Goal: Information Seeking & Learning: Learn about a topic

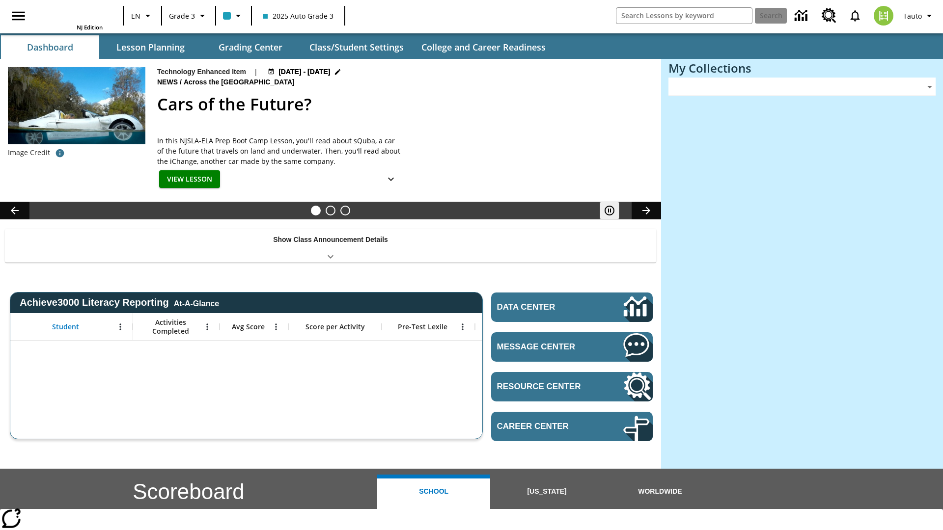
type input "-1"
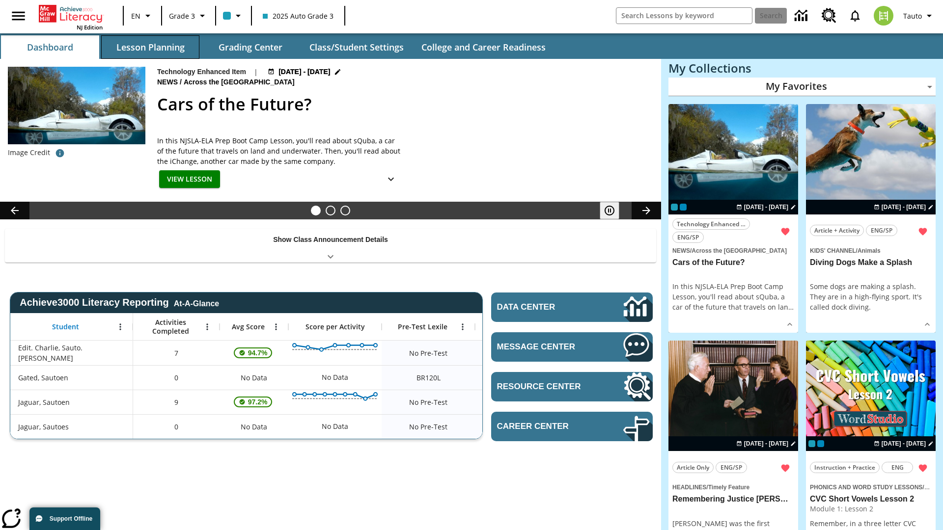
click at [150, 47] on button "Lesson Planning" at bounding box center [150, 47] width 98 height 24
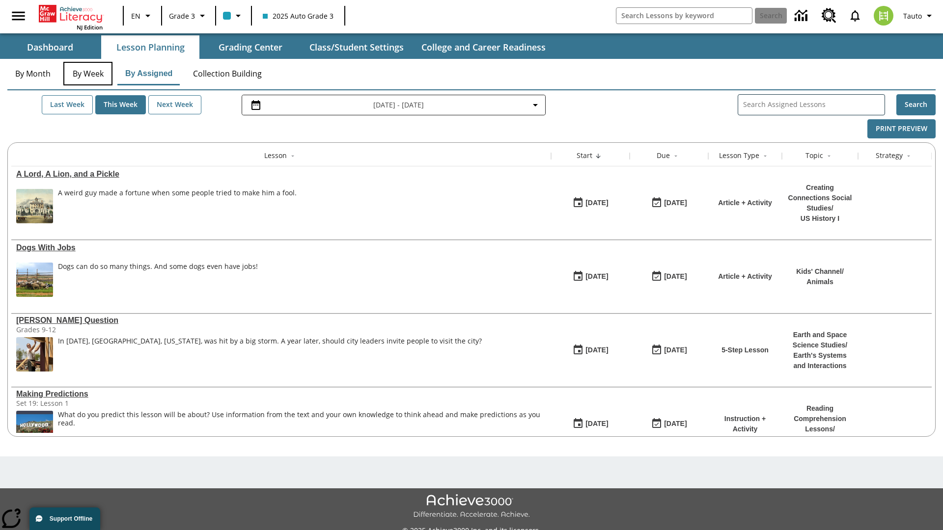
click at [88, 74] on button "By Week" at bounding box center [87, 74] width 49 height 24
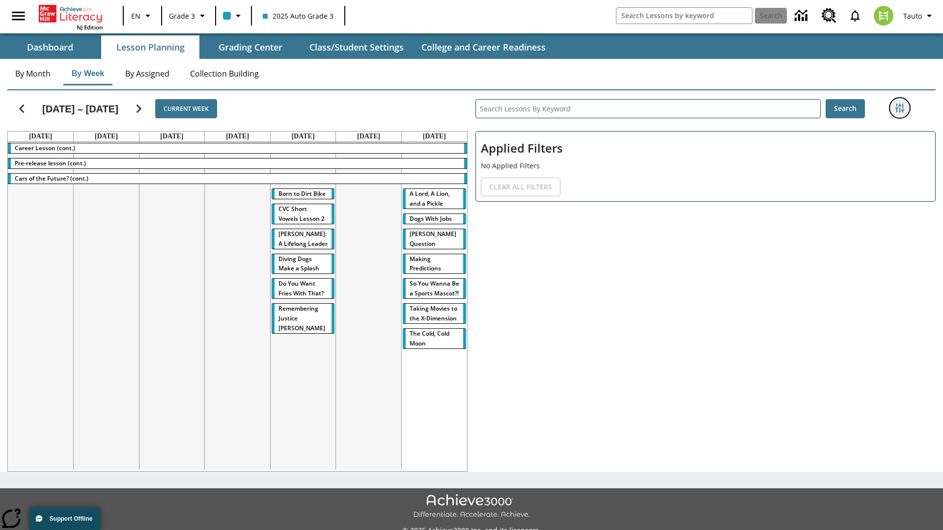
click at [899, 108] on icon "Filters Side menu" at bounding box center [899, 108] width 9 height 9
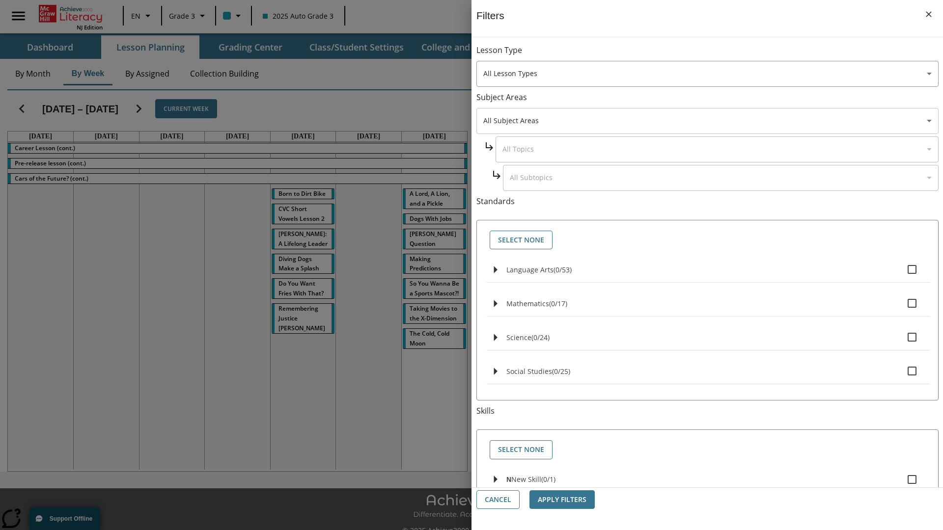
click at [707, 121] on body "Skip to main content NJ Edition EN Grade 3 2025 Auto Grade 3 Search 0 Tauto Das…" at bounding box center [471, 276] width 943 height 552
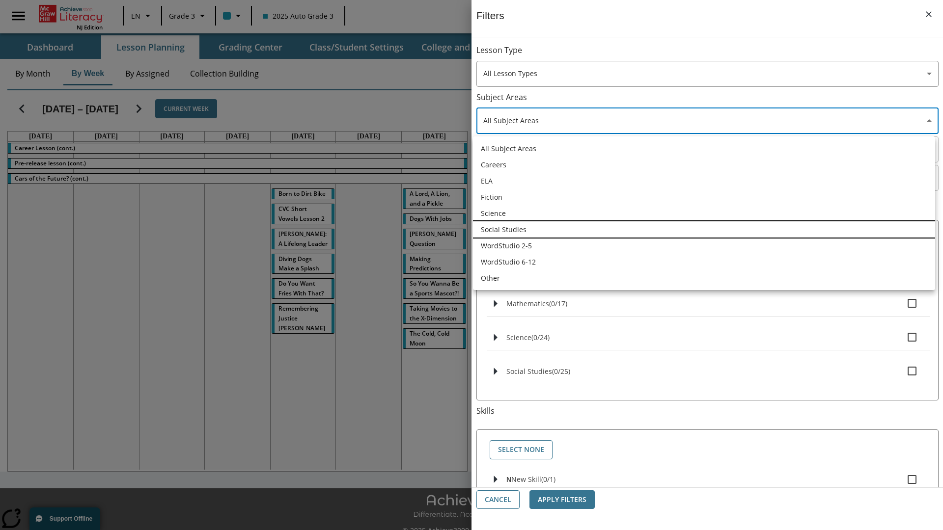
click at [704, 229] on li "Social Studies" at bounding box center [704, 230] width 462 height 16
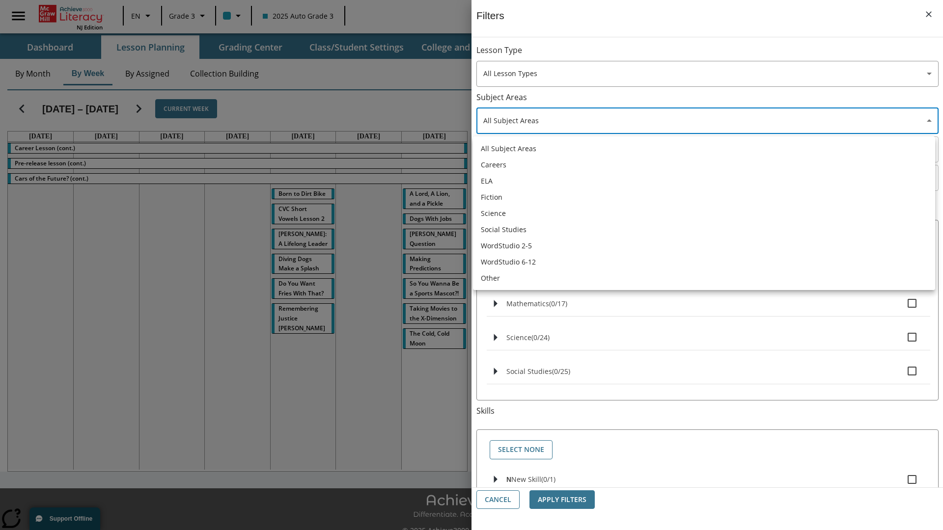
type input "3"
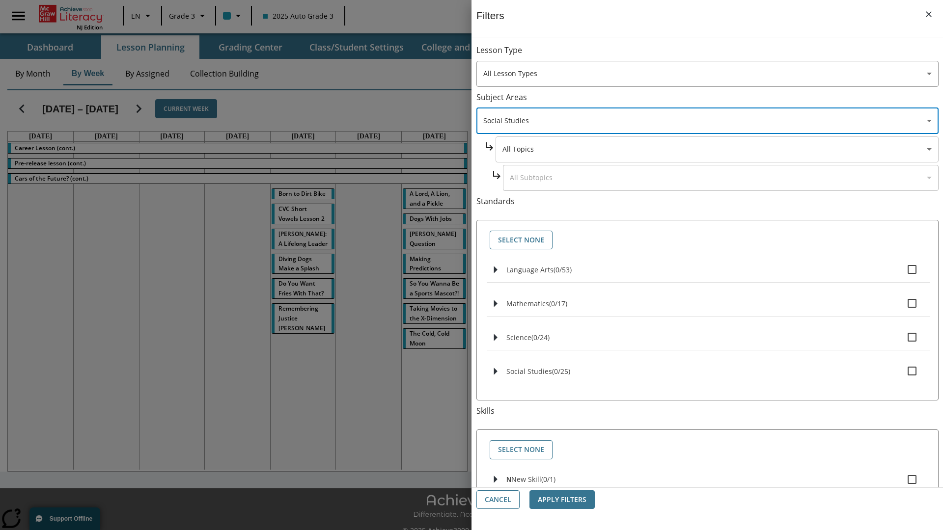
click at [717, 149] on body "Skip to main content NJ Edition EN Grade 3 2025 Auto Grade 3 Search 0 Tauto Das…" at bounding box center [471, 276] width 943 height 552
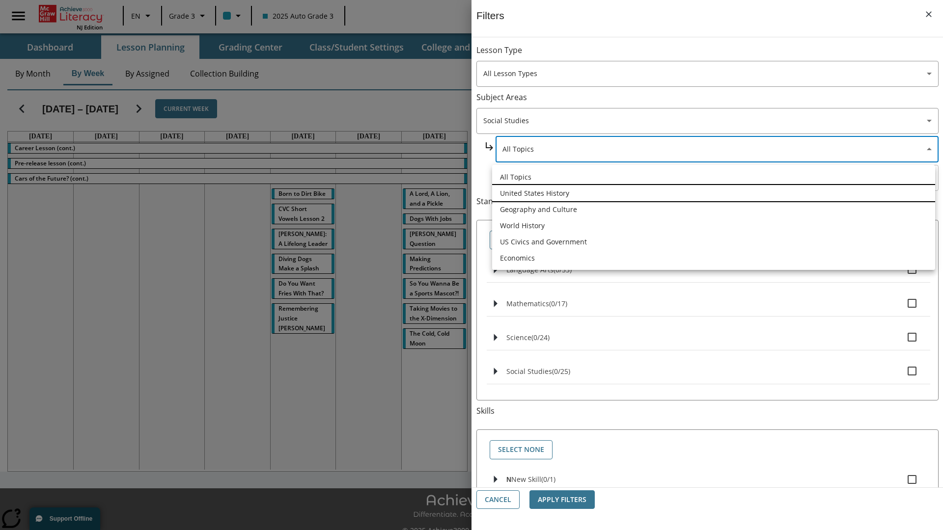
click at [714, 193] on li "United States History" at bounding box center [713, 193] width 443 height 16
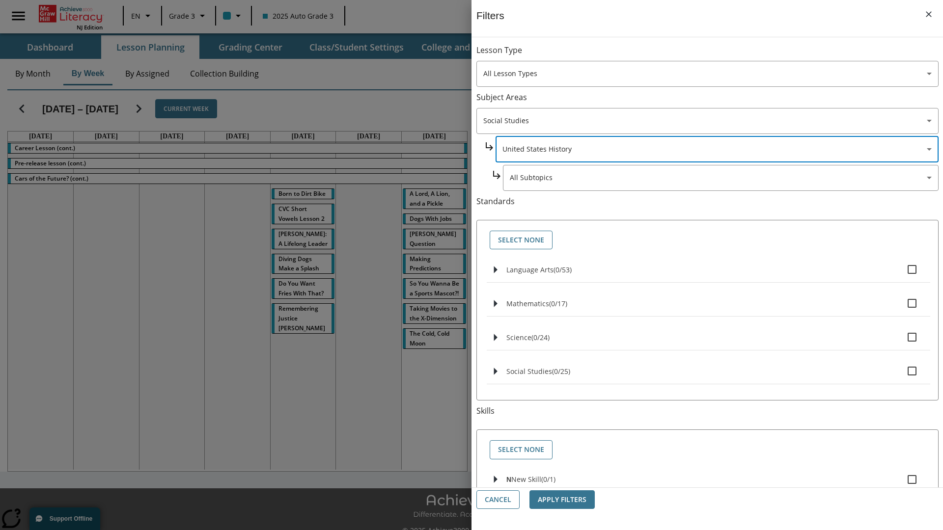
type input "184"
click at [720, 178] on body "Skip to main content NJ Edition EN Grade 3 2025 Auto Grade 3 Search 0 Tauto Das…" at bounding box center [471, 276] width 943 height 552
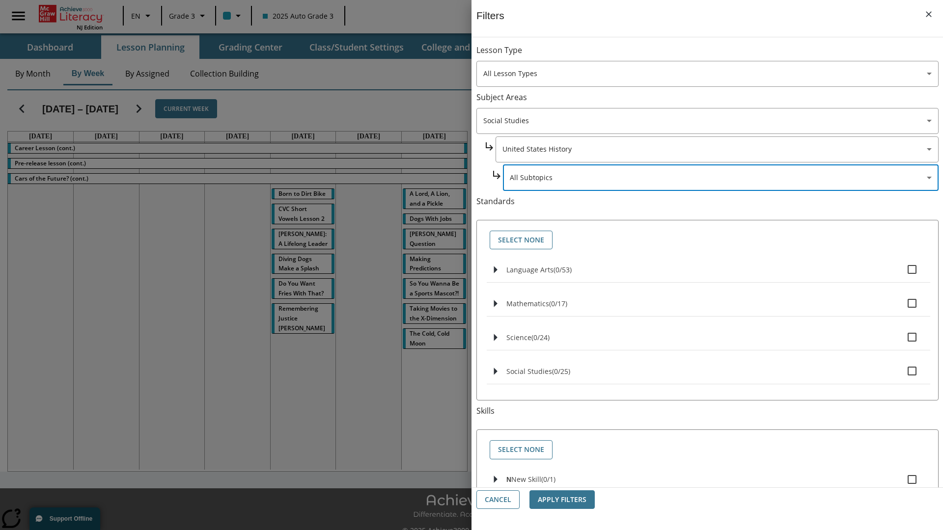
scroll to position [0, 0]
click at [716, 55] on body "Skip to main content NJ Edition EN Grade 3 2025 Auto Grade 3 Search 0 Tauto Das…" at bounding box center [471, 276] width 943 height 552
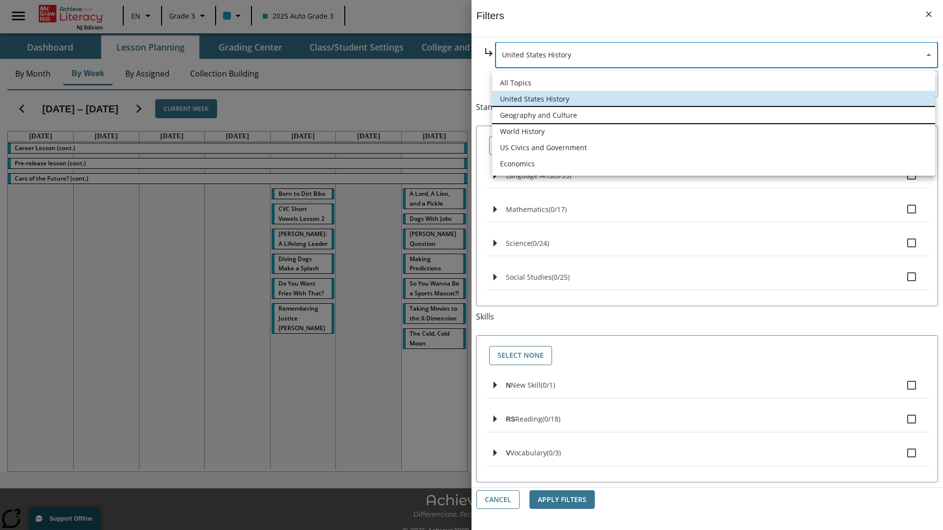
click at [714, 115] on li "Geography and Culture" at bounding box center [713, 115] width 443 height 16
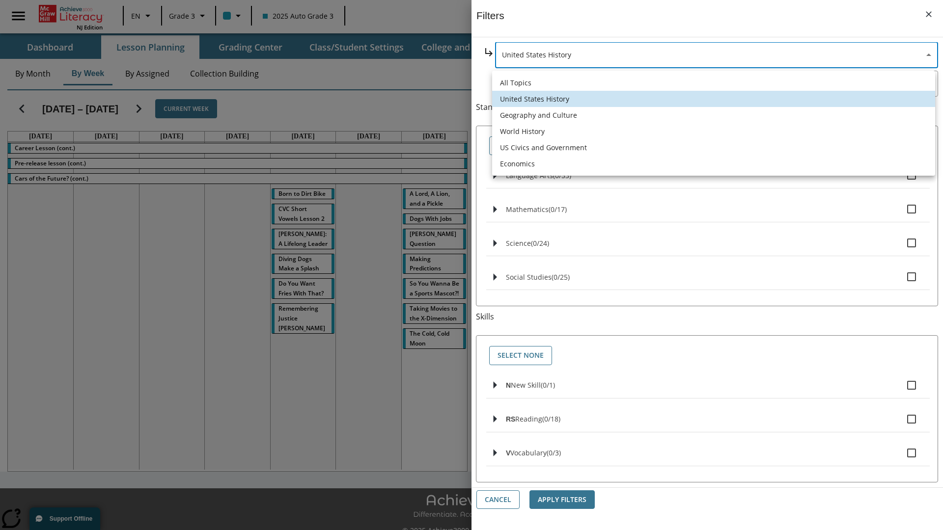
type input "186"
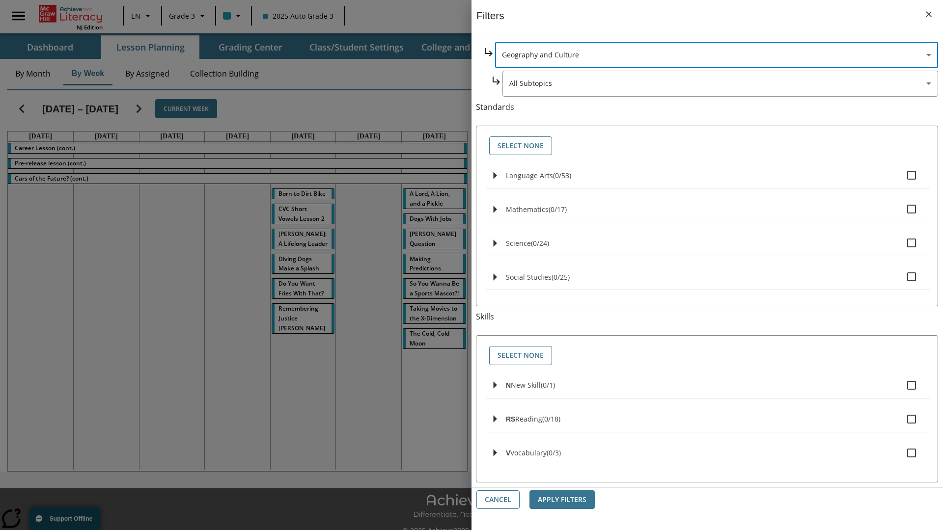
scroll to position [0, 0]
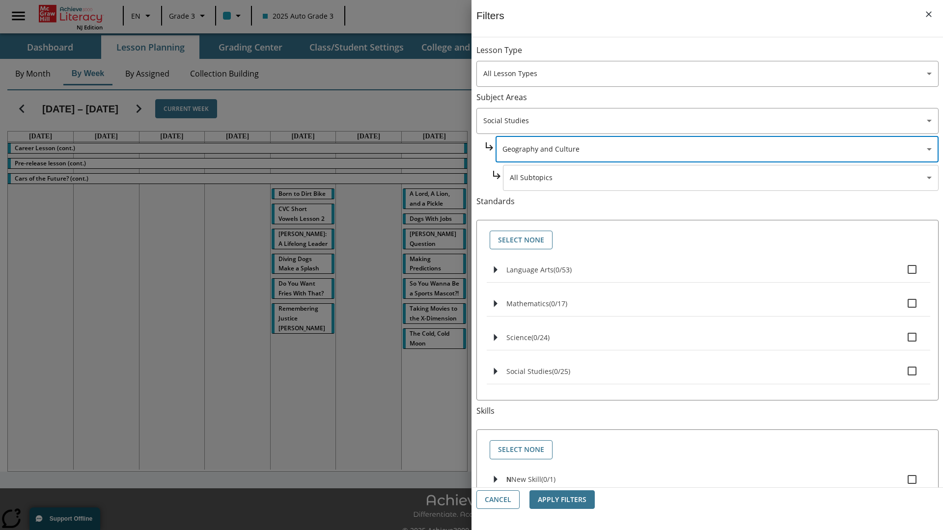
click at [720, 178] on body "Skip to main content NJ Edition EN Grade 3 2025 Auto Grade 3 Search 0 Tauto Das…" at bounding box center [471, 276] width 943 height 552
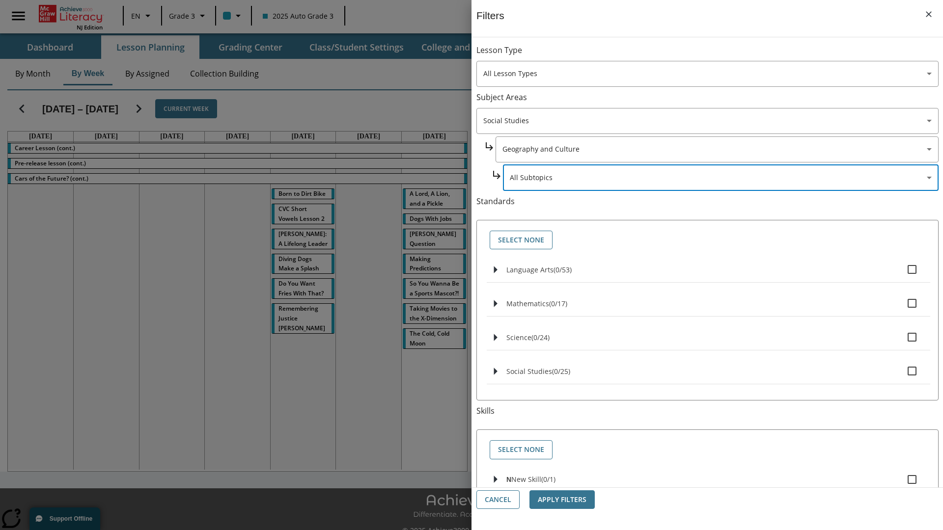
scroll to position [0, 0]
click at [716, 55] on body "Skip to main content NJ Edition EN Grade 3 2025 Auto Grade 3 Search 0 Tauto Das…" at bounding box center [471, 276] width 943 height 552
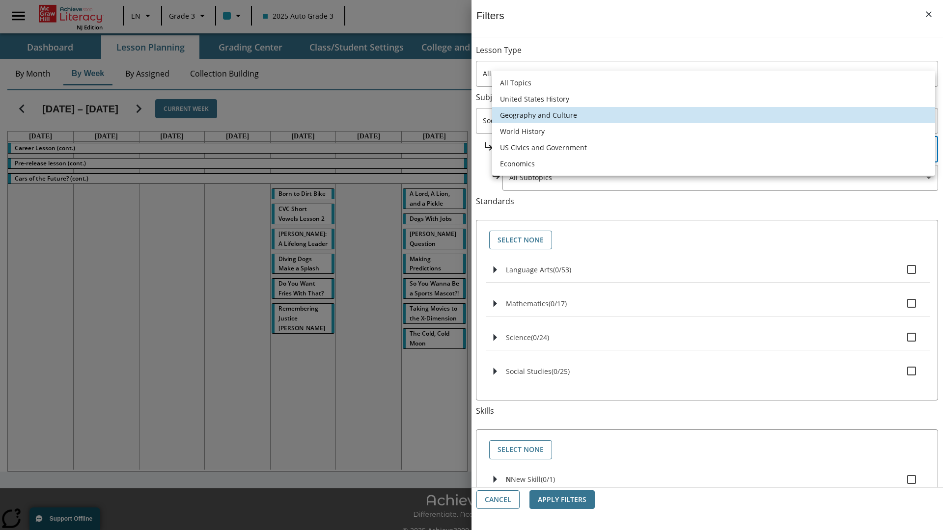
scroll to position [94, 0]
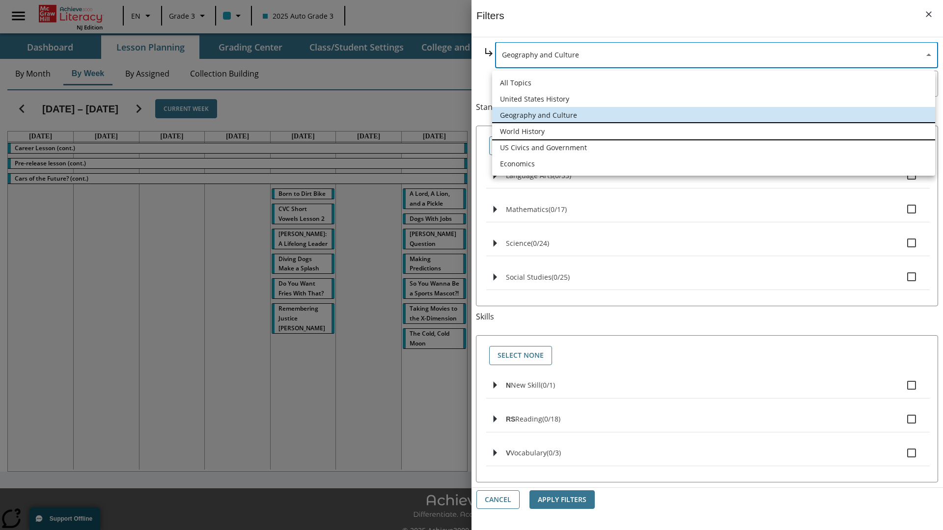
click at [714, 131] on li "World History" at bounding box center [713, 131] width 443 height 16
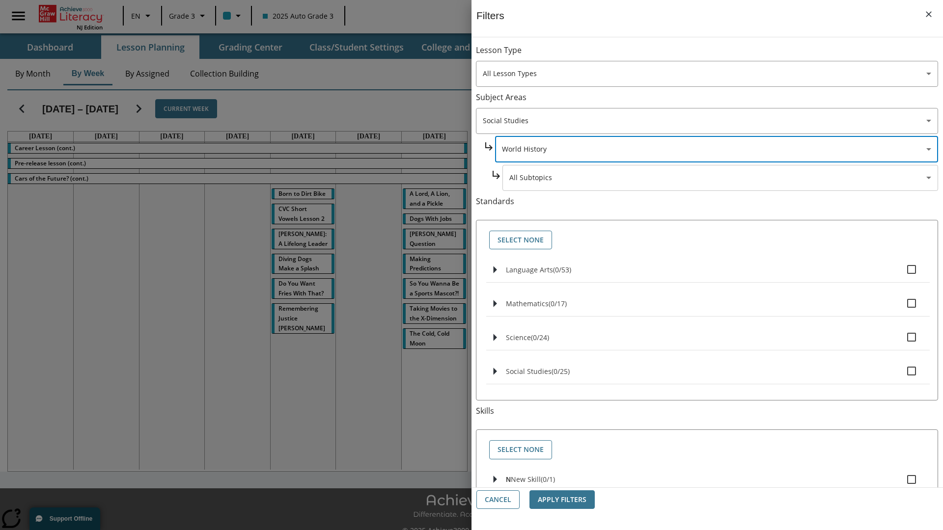
click at [720, 55] on body "Skip to main content NJ Edition EN Grade 3 2025 Auto Grade 3 Search 0 Tauto Das…" at bounding box center [471, 276] width 943 height 552
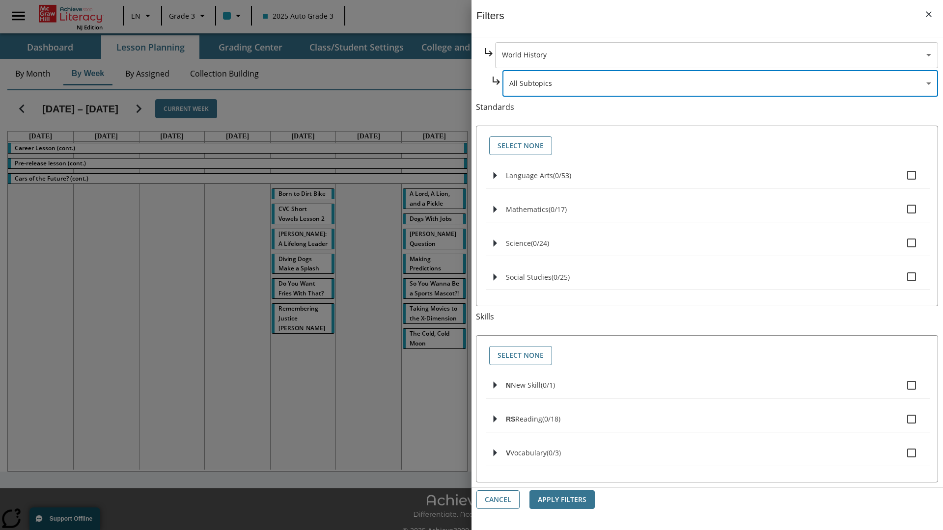
click at [716, 55] on body "Skip to main content NJ Edition EN Grade 3 2025 Auto Grade 3 Search 0 Tauto Das…" at bounding box center [471, 276] width 943 height 552
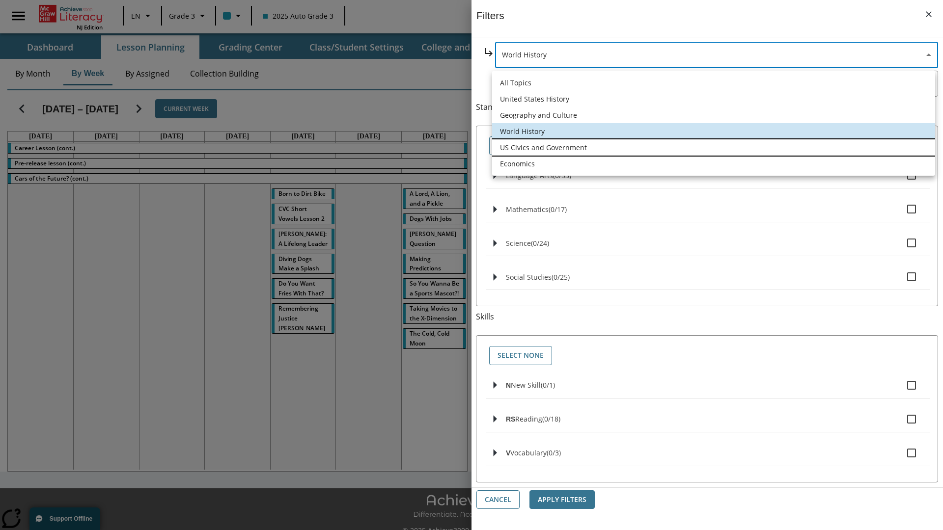
click at [714, 147] on li "US Civics and Government" at bounding box center [713, 147] width 443 height 16
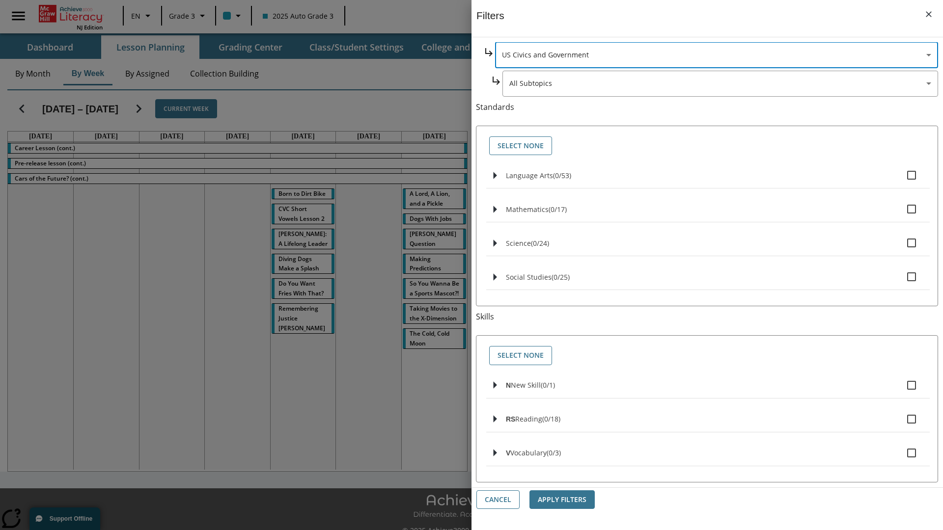
scroll to position [0, 0]
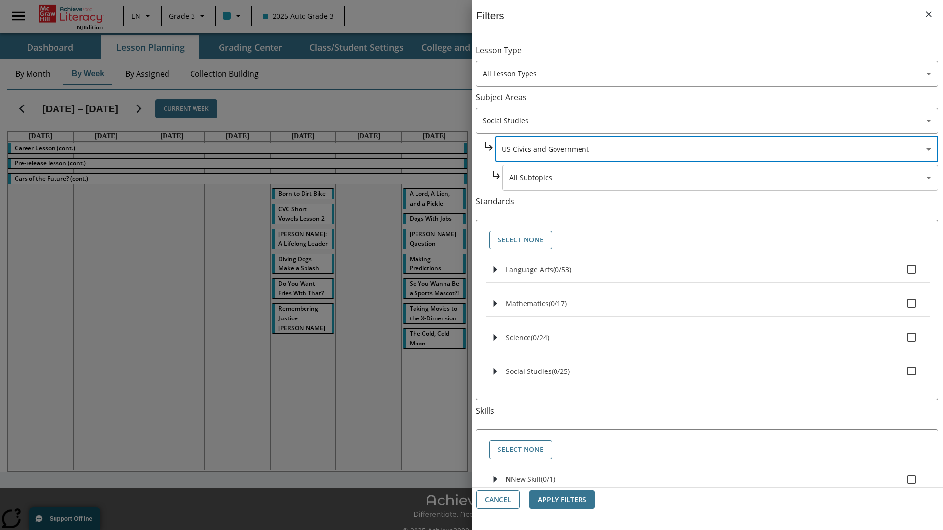
click at [720, 55] on body "Skip to main content NJ Edition EN Grade 3 2025 Auto Grade 3 Search 0 Tauto Das…" at bounding box center [471, 276] width 943 height 552
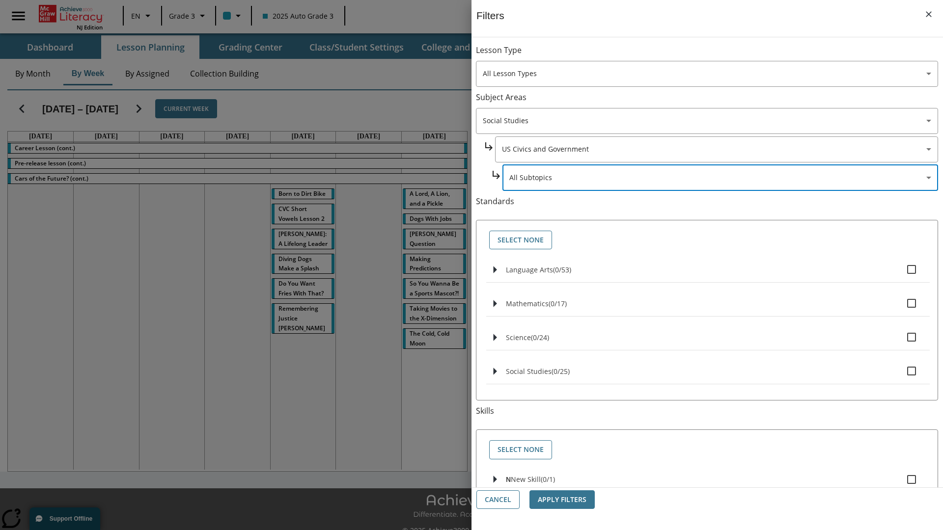
scroll to position [94, 0]
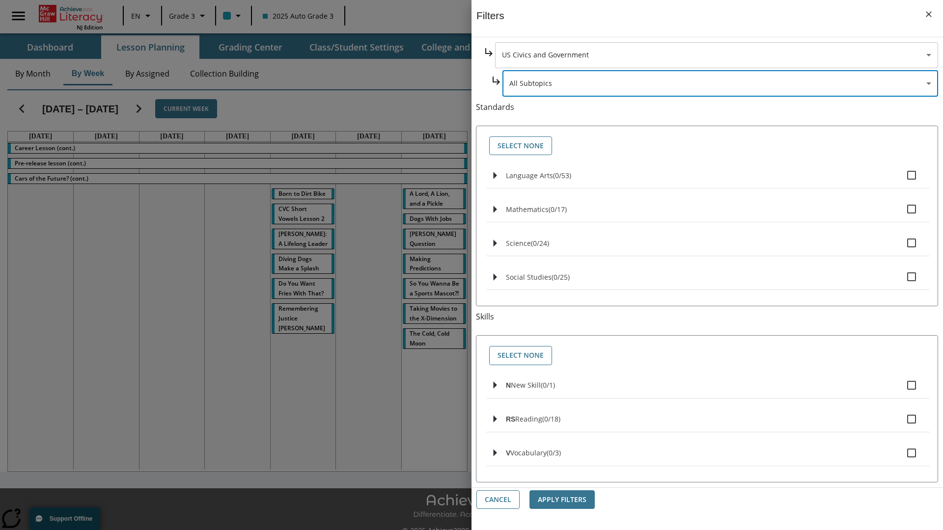
click at [716, 55] on body "Skip to main content NJ Edition EN Grade 3 2025 Auto Grade 3 Search 0 Tauto Das…" at bounding box center [471, 276] width 943 height 552
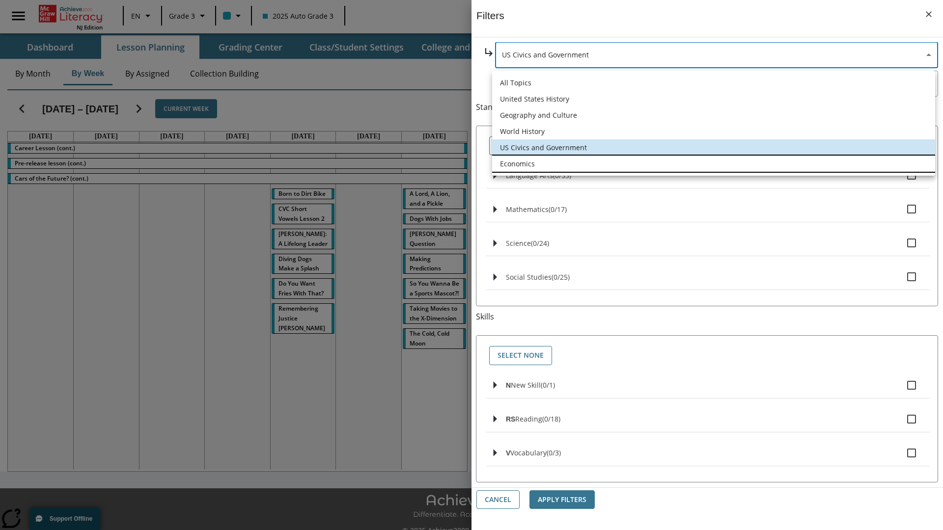
click at [714, 164] on li "Economics" at bounding box center [713, 164] width 443 height 16
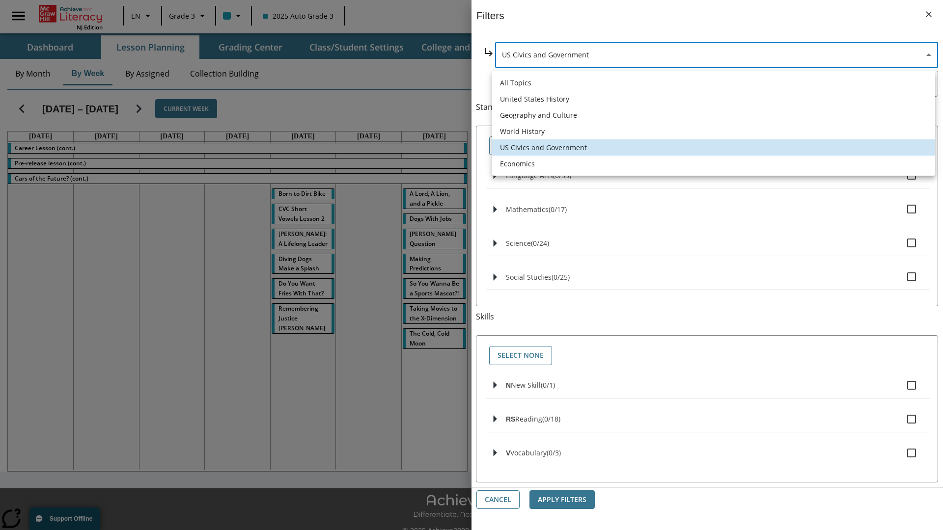
type input "195"
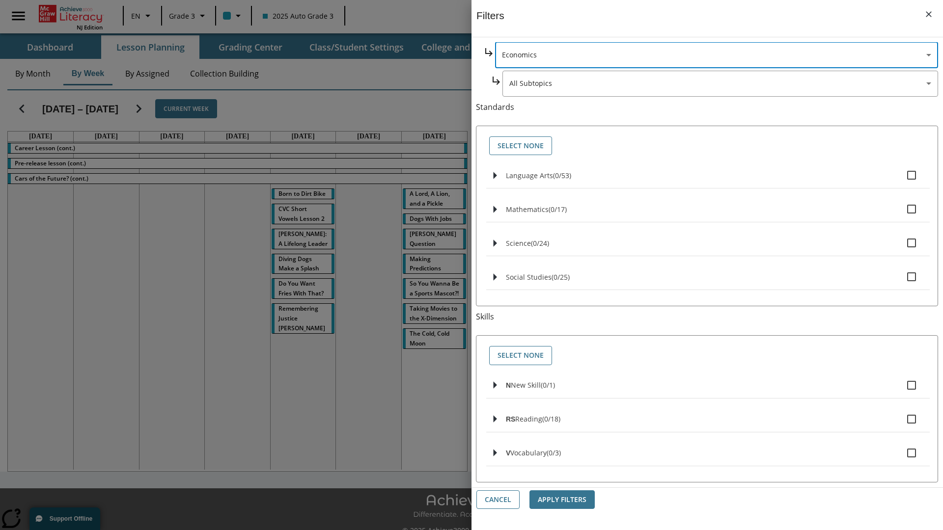
scroll to position [0, 0]
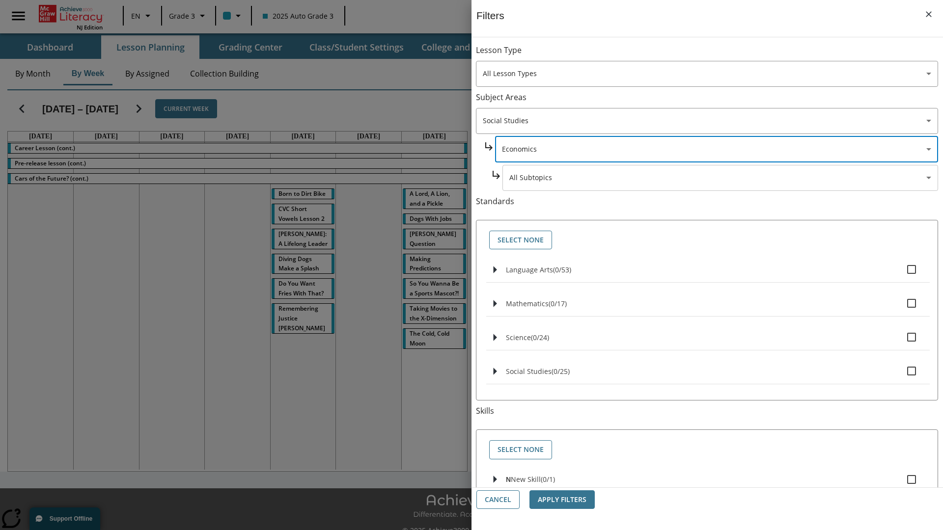
click at [720, 178] on body "Skip to main content NJ Edition EN Grade 3 2025 Auto Grade 3 Search 0 Tauto Das…" at bounding box center [471, 276] width 943 height 552
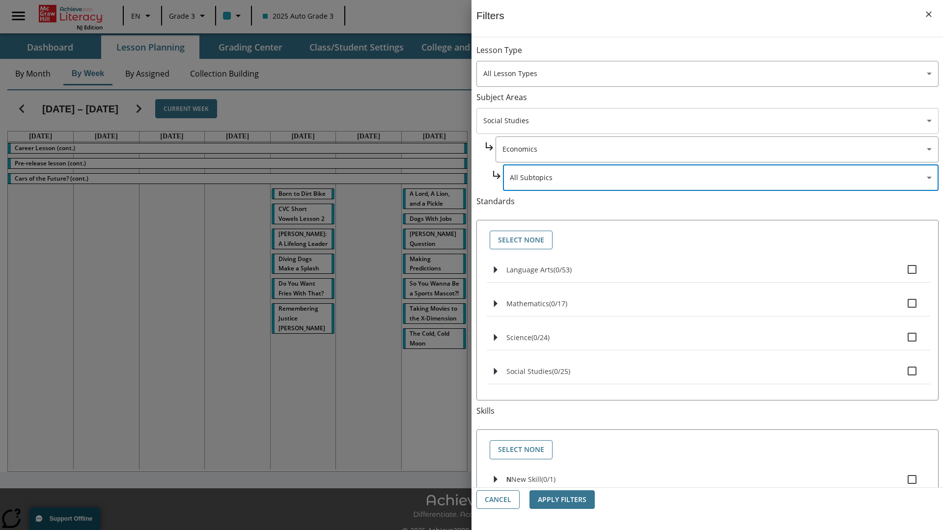
click at [707, 55] on body "Skip to main content NJ Edition EN Grade 3 2025 Auto Grade 3 Search 0 Tauto Das…" at bounding box center [471, 276] width 943 height 552
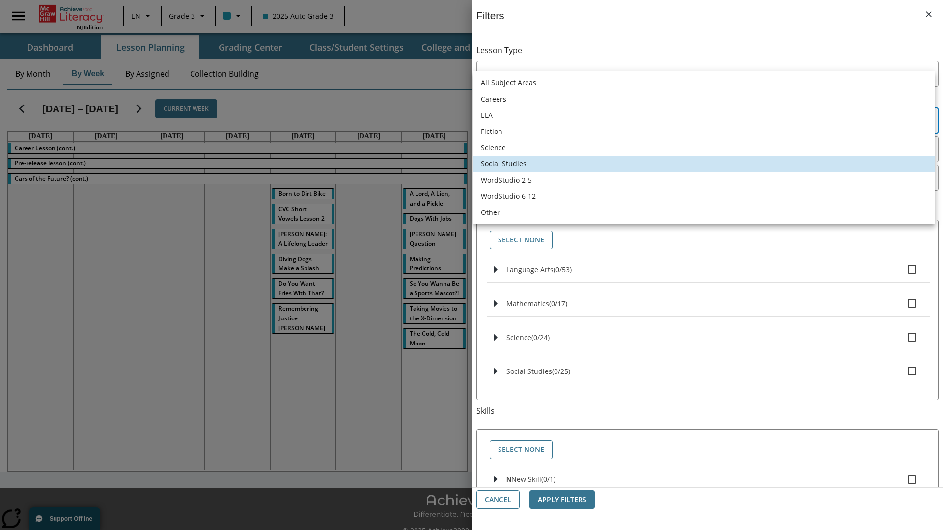
scroll to position [66, 0]
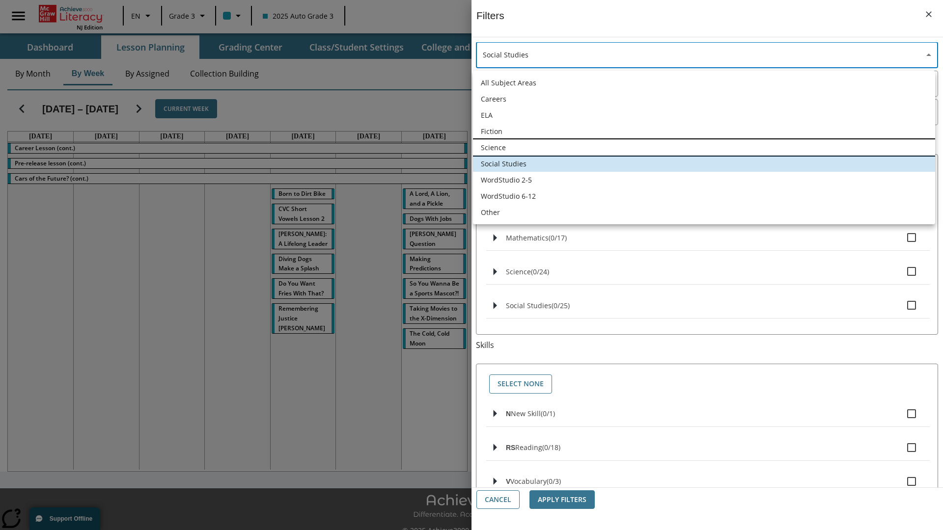
click at [704, 147] on li "Science" at bounding box center [704, 147] width 462 height 16
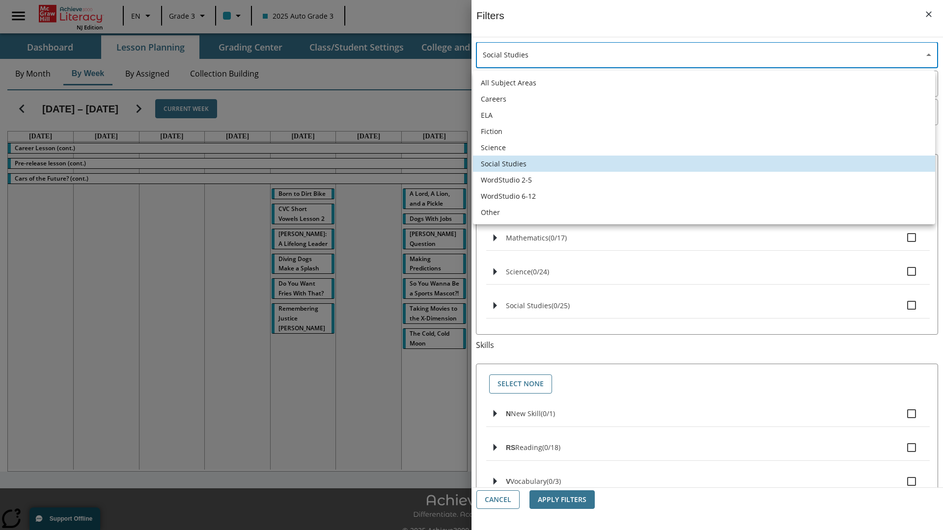
type input "2"
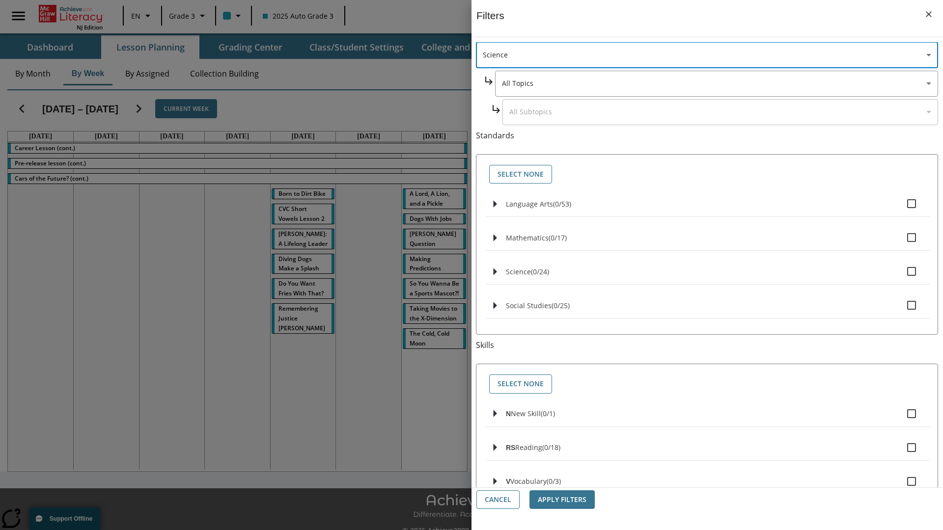
scroll to position [0, 0]
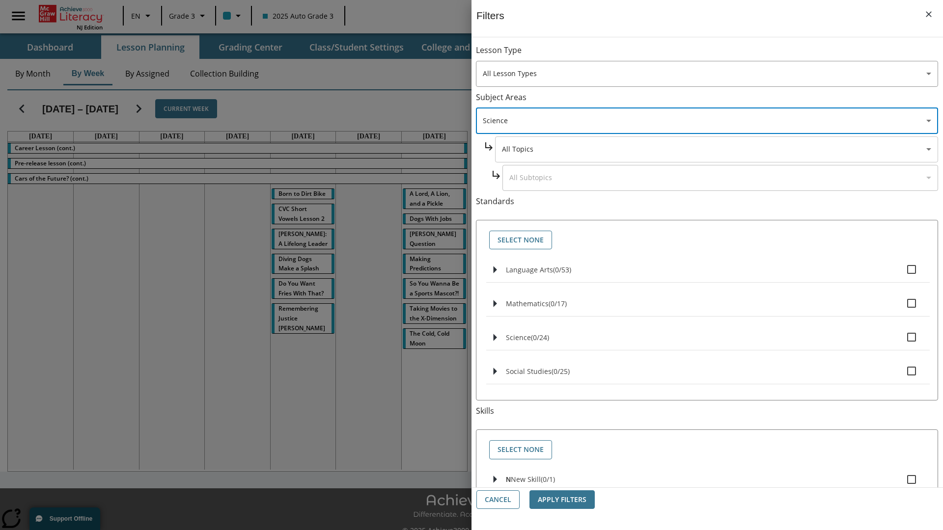
click at [716, 55] on body "Skip to main content NJ Edition EN Grade 3 2025 Auto Grade 3 Search 0 Tauto Das…" at bounding box center [471, 276] width 943 height 552
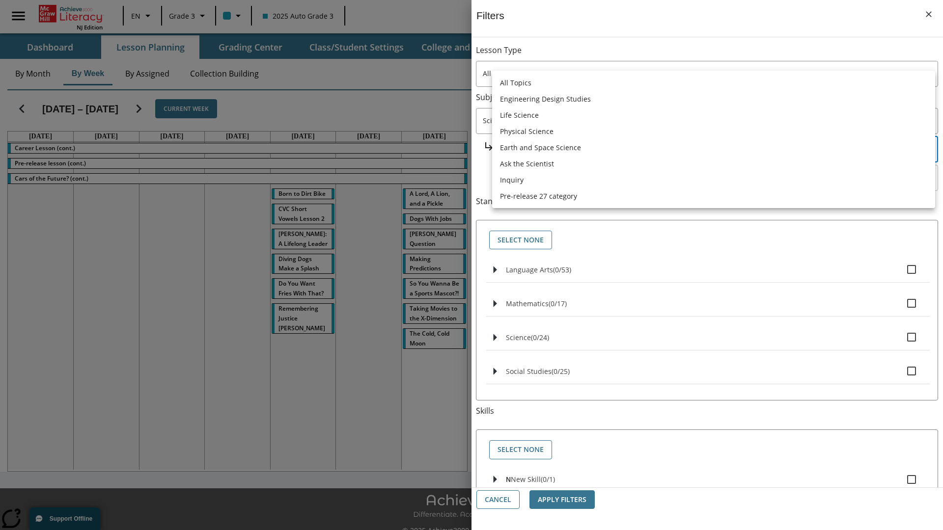
scroll to position [94, 0]
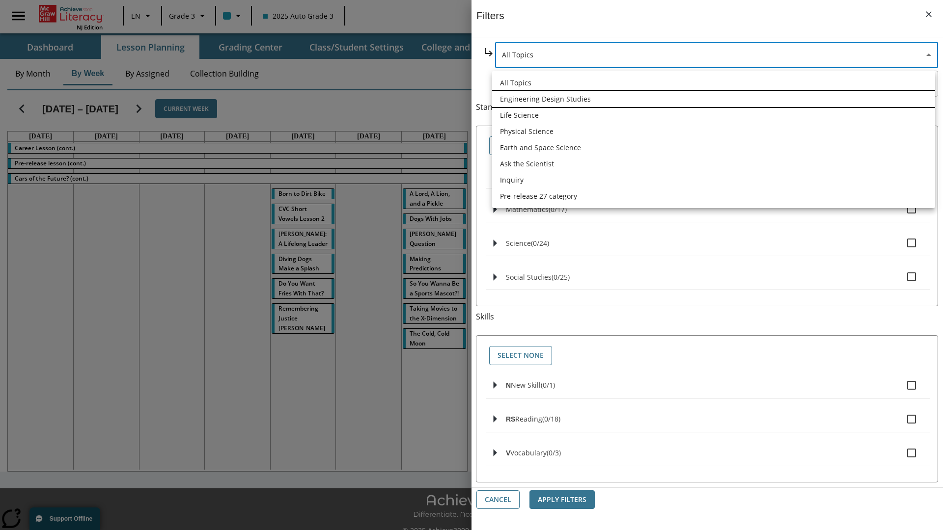
click at [714, 99] on li "Engineering Design Studies" at bounding box center [713, 99] width 443 height 16
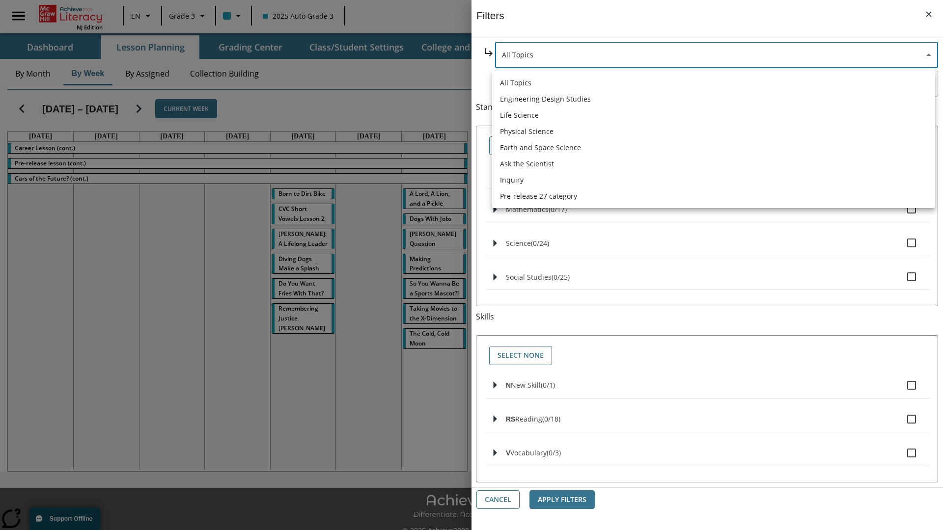
type input "187"
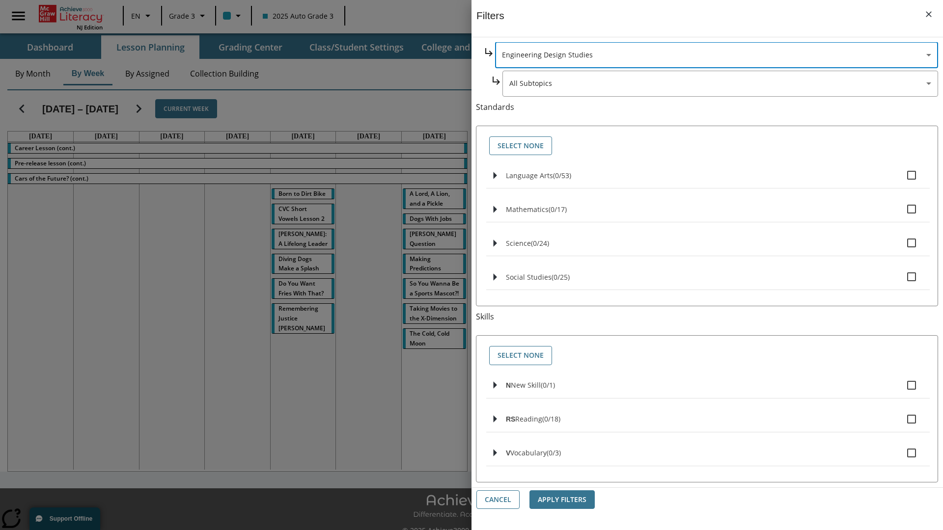
scroll to position [0, 0]
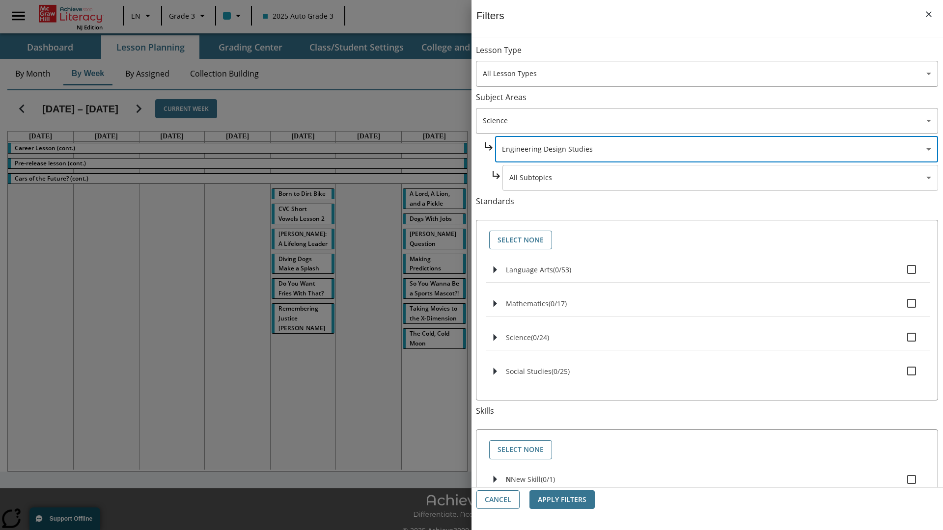
click at [720, 55] on body "Skip to main content NJ Edition EN Grade 3 2025 Auto Grade 3 Search 0 Tauto Das…" at bounding box center [471, 276] width 943 height 552
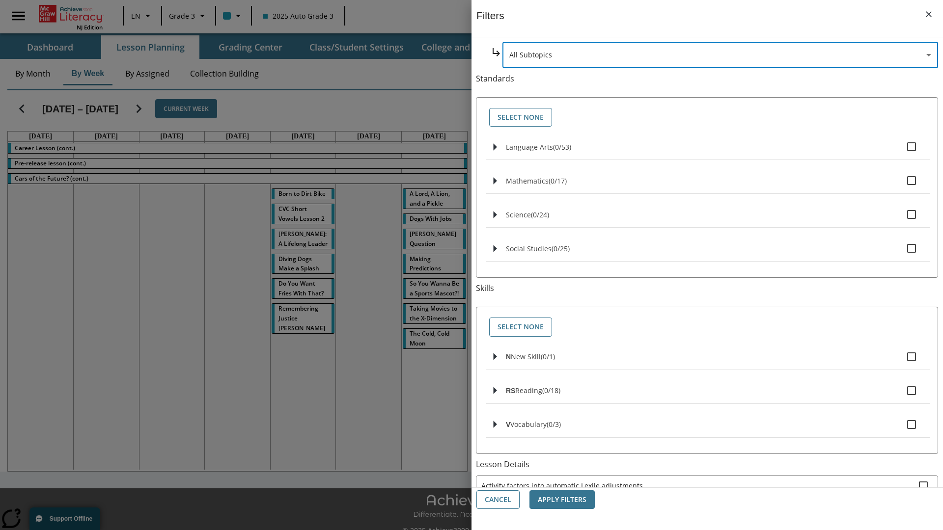
scroll to position [0, 0]
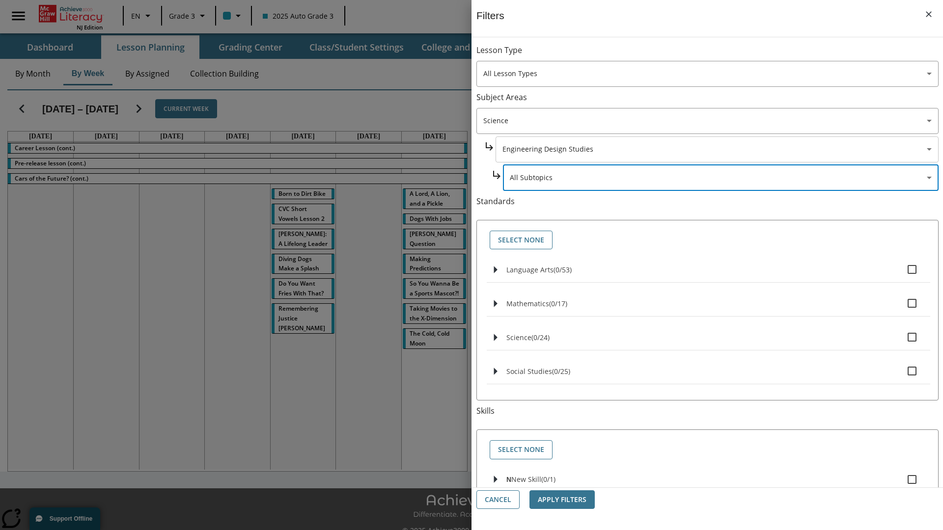
click at [716, 149] on body "Skip to main content NJ Edition EN Grade 3 2025 Auto Grade 3 Search 0 Tauto Das…" at bounding box center [471, 276] width 943 height 552
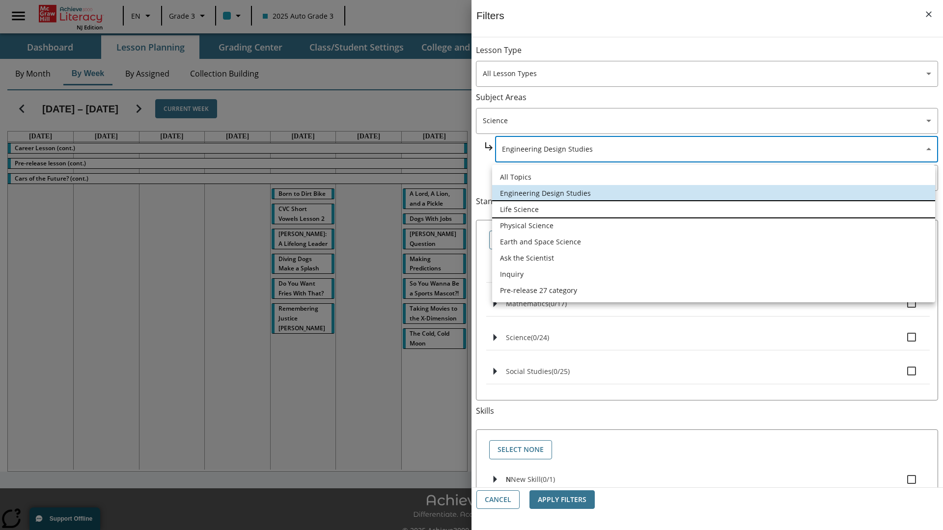
click at [714, 209] on li "Life Science" at bounding box center [713, 209] width 443 height 16
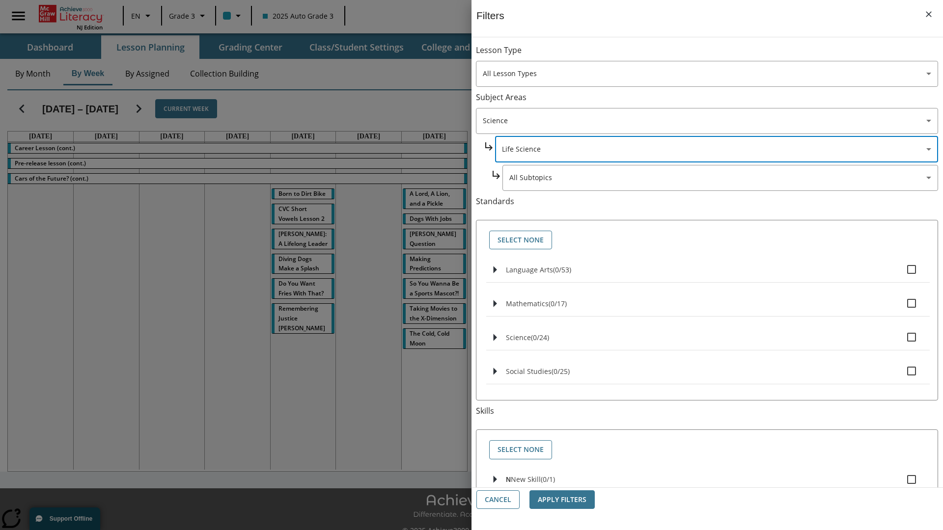
type input "189"
click at [720, 55] on body "Skip to main content NJ Edition EN Grade 3 2025 Auto Grade 3 Search 0 Tauto Das…" at bounding box center [471, 276] width 943 height 552
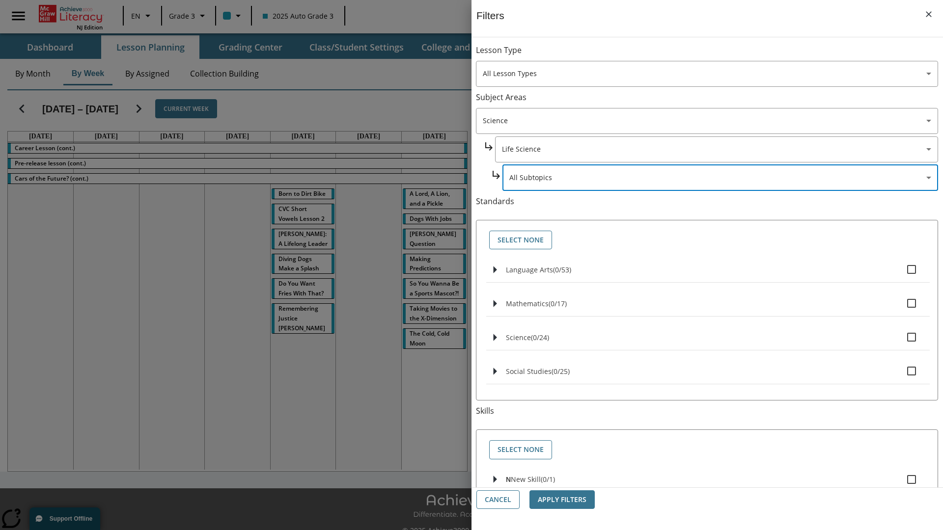
scroll to position [94, 0]
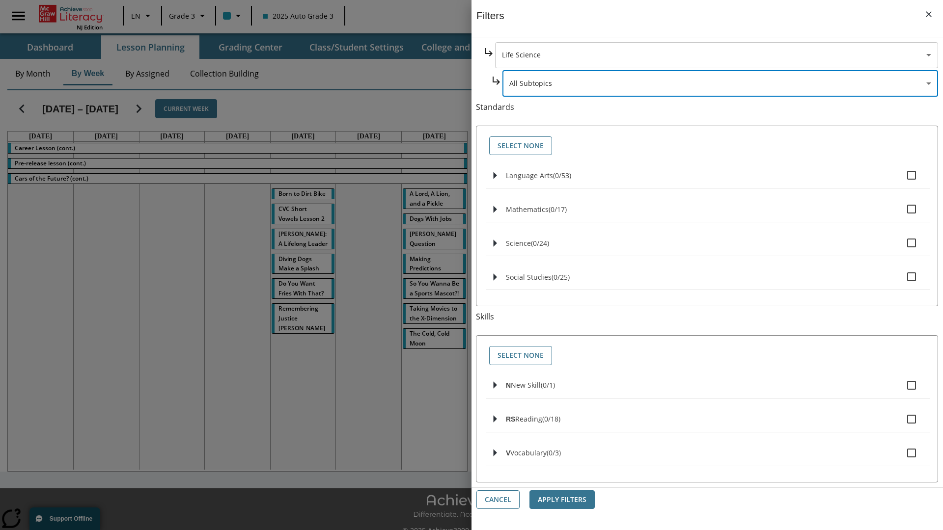
click at [716, 55] on body "Skip to main content NJ Edition EN Grade 3 2025 Auto Grade 3 Search 0 Tauto Das…" at bounding box center [471, 276] width 943 height 552
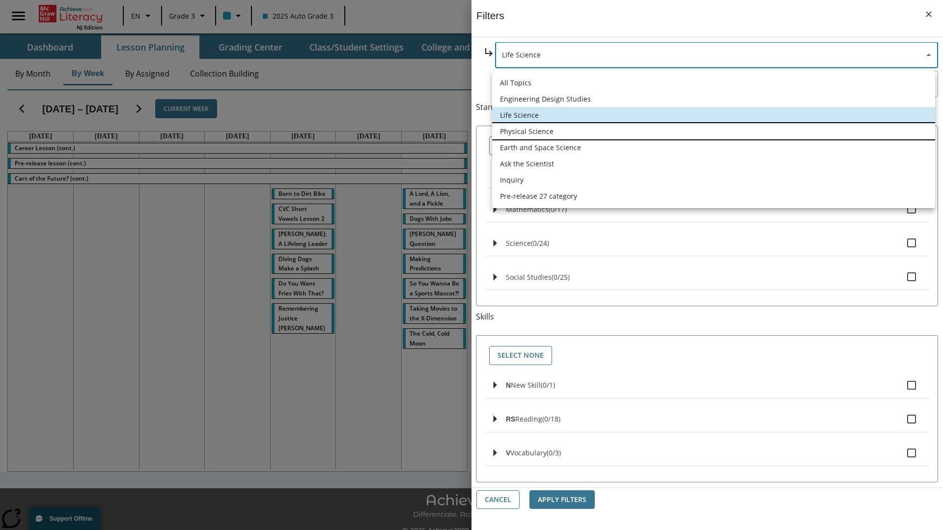
click at [714, 131] on li "Physical Science" at bounding box center [713, 131] width 443 height 16
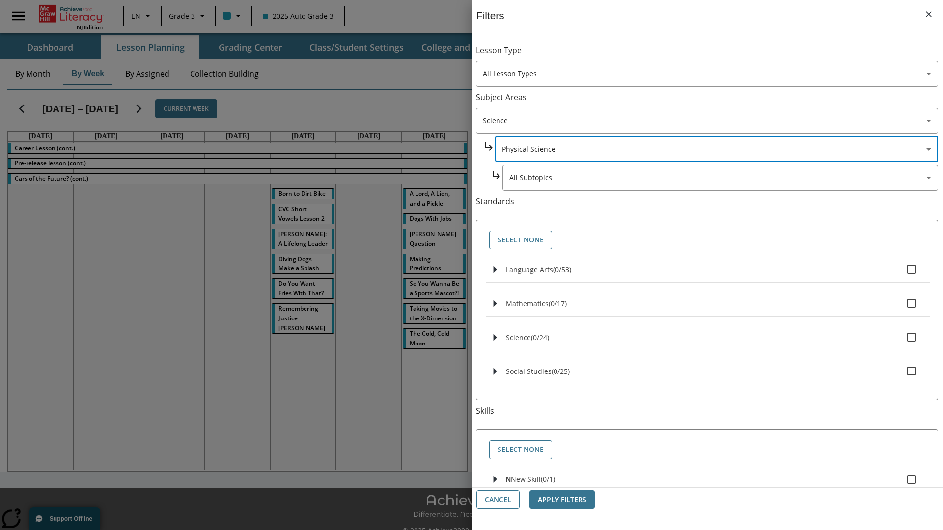
scroll to position [123, 0]
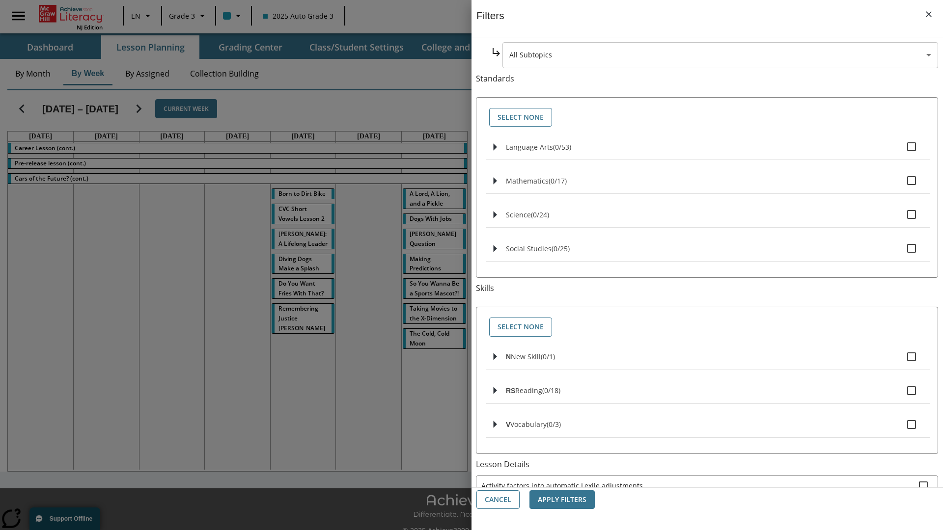
click at [720, 55] on body "Skip to main content NJ Edition EN Grade 3 2025 Auto Grade 3 Search 0 Tauto Das…" at bounding box center [471, 276] width 943 height 552
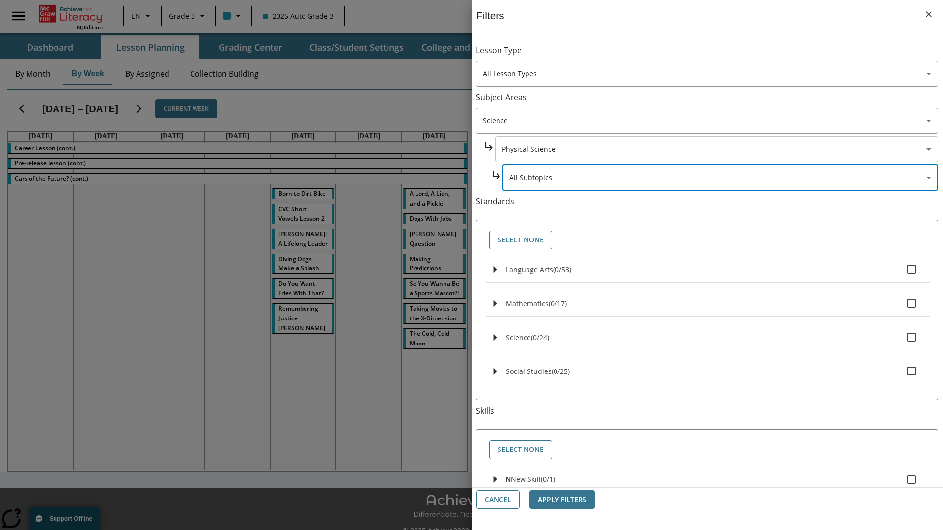
click at [716, 55] on body "Skip to main content NJ Edition EN Grade 3 2025 Auto Grade 3 Search 0 Tauto Das…" at bounding box center [471, 276] width 943 height 552
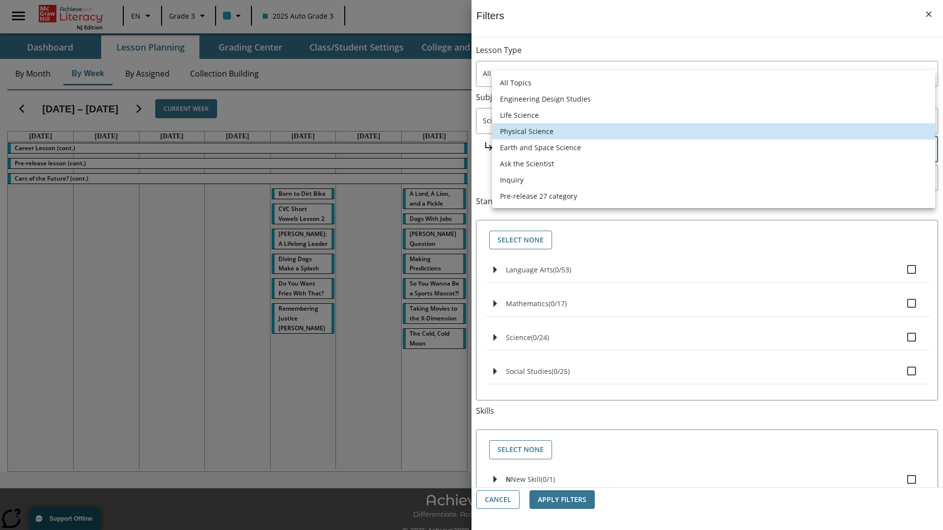
scroll to position [0, 0]
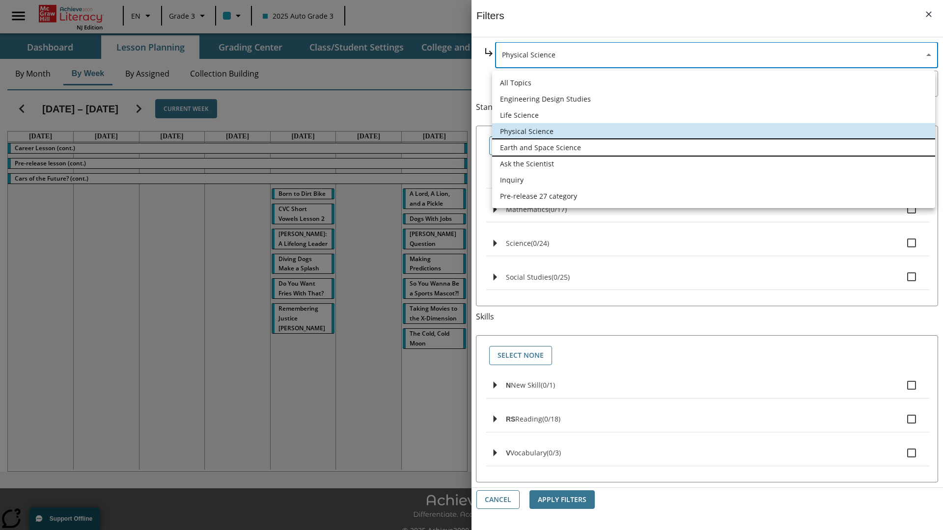
click at [714, 147] on li "Earth and Space Science" at bounding box center [713, 147] width 443 height 16
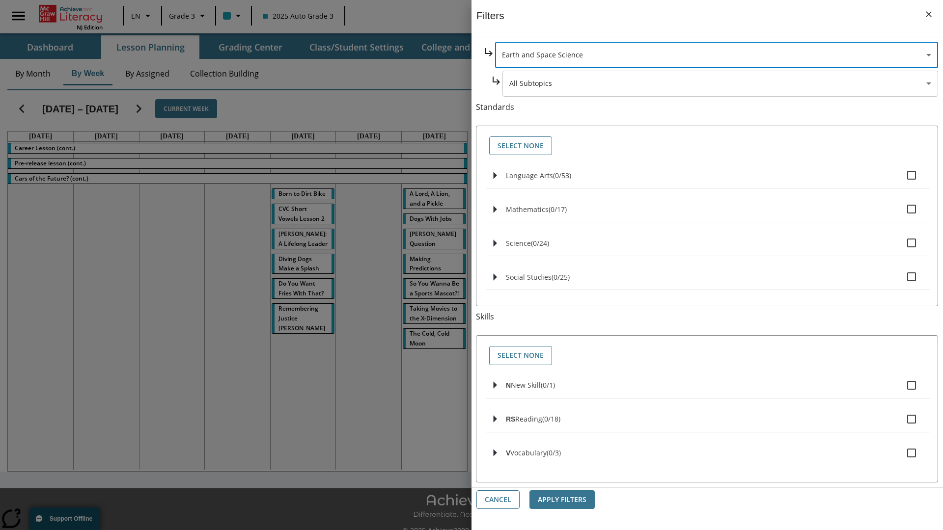
click at [721, 178] on body "Skip to main content NJ Edition EN Grade 3 2025 Auto Grade 3 Search 0 Tauto Das…" at bounding box center [471, 276] width 943 height 552
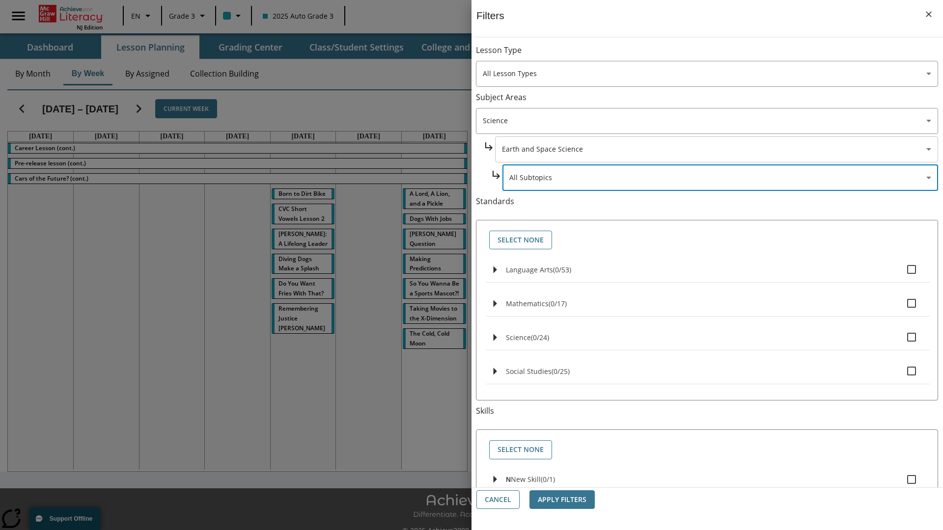
click at [716, 55] on body "Skip to main content NJ Edition EN Grade 3 2025 Auto Grade 3 Search 0 Tauto Das…" at bounding box center [471, 276] width 943 height 552
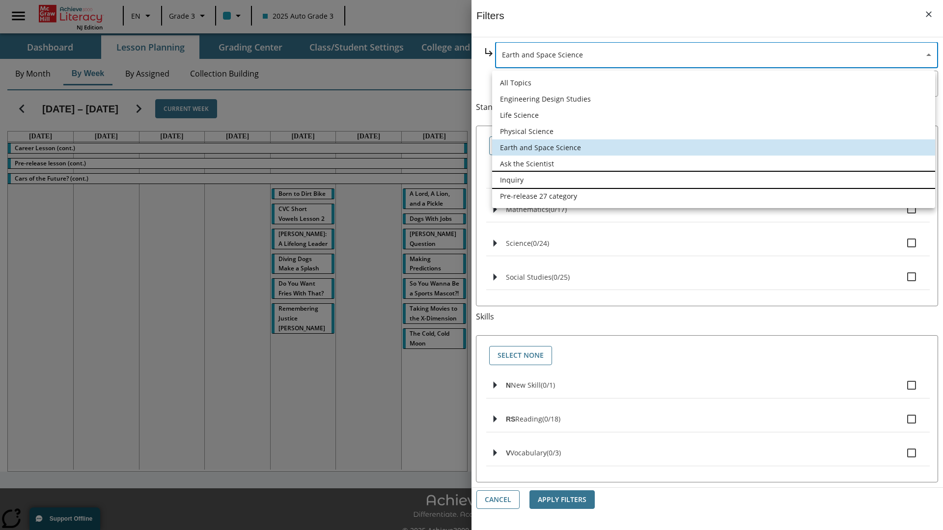
click at [714, 180] on li "Inquiry" at bounding box center [713, 180] width 443 height 16
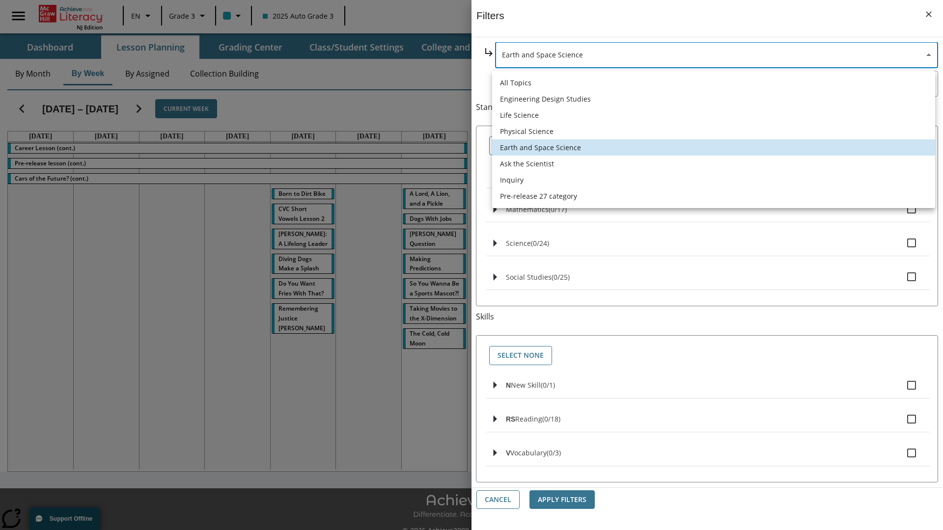
type input "251"
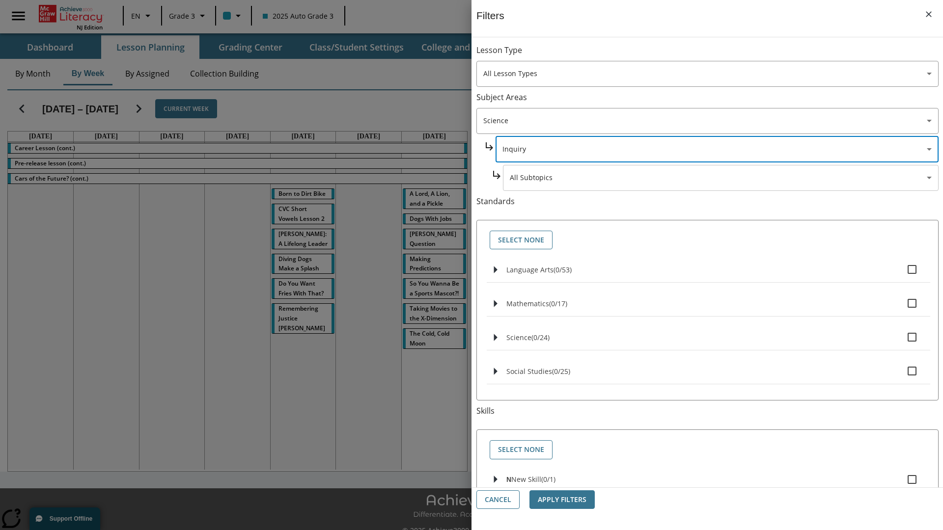
click at [720, 178] on body "Skip to main content NJ Edition EN Grade 3 2025 Auto Grade 3 Search 0 Tauto Das…" at bounding box center [471, 276] width 943 height 552
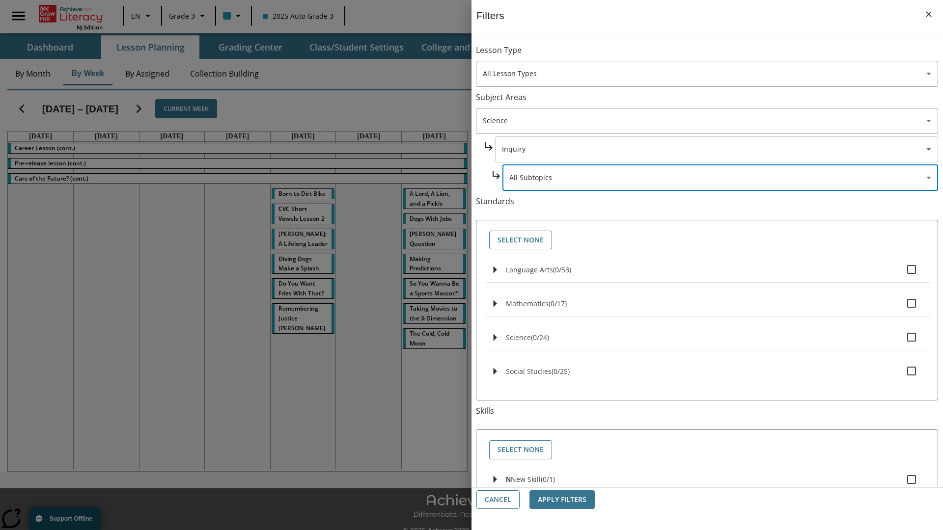
click at [716, 149] on body "Skip to main content NJ Edition EN Grade 3 2025 Auto Grade 3 Search 0 Tauto Das…" at bounding box center [471, 276] width 943 height 552
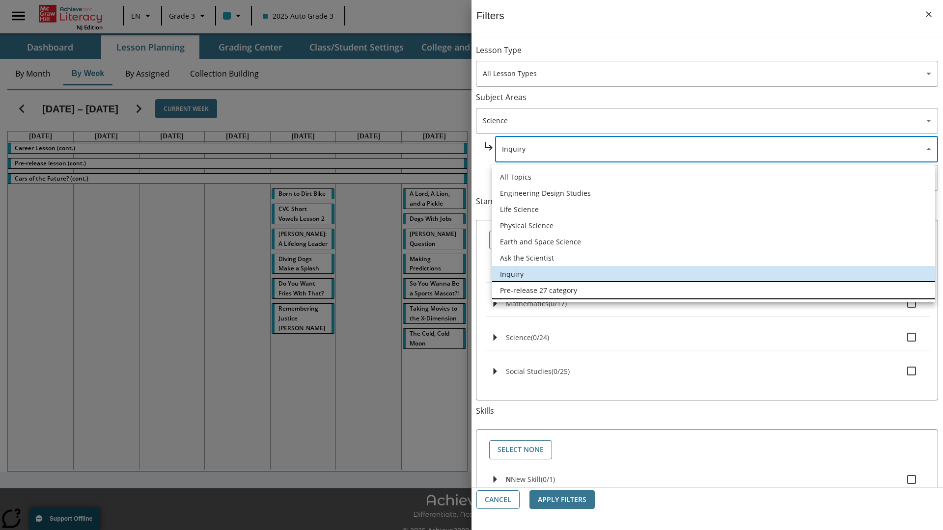
click at [714, 290] on li "Pre-release 27 category" at bounding box center [713, 290] width 443 height 16
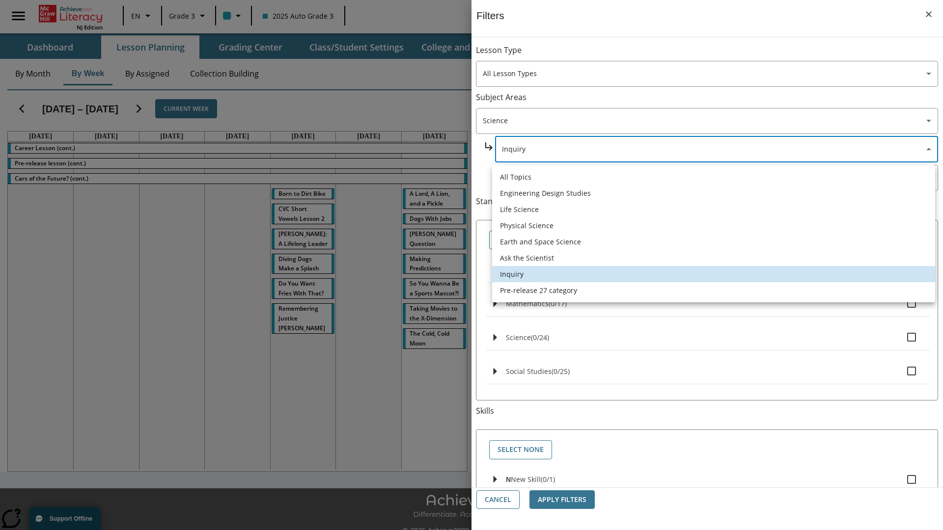
type input "271"
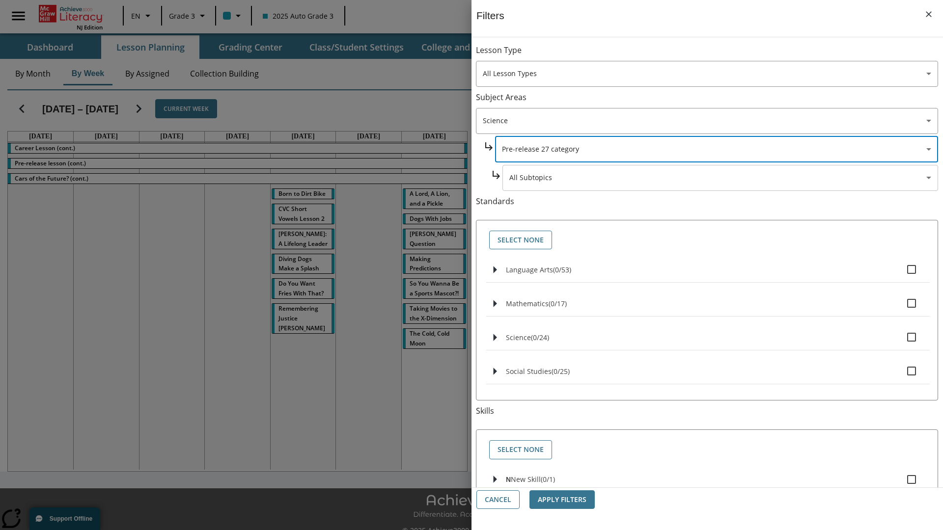
click at [720, 55] on body "Skip to main content NJ Edition EN Grade 3 2025 Auto Grade 3 Search 0 Tauto Das…" at bounding box center [471, 276] width 943 height 552
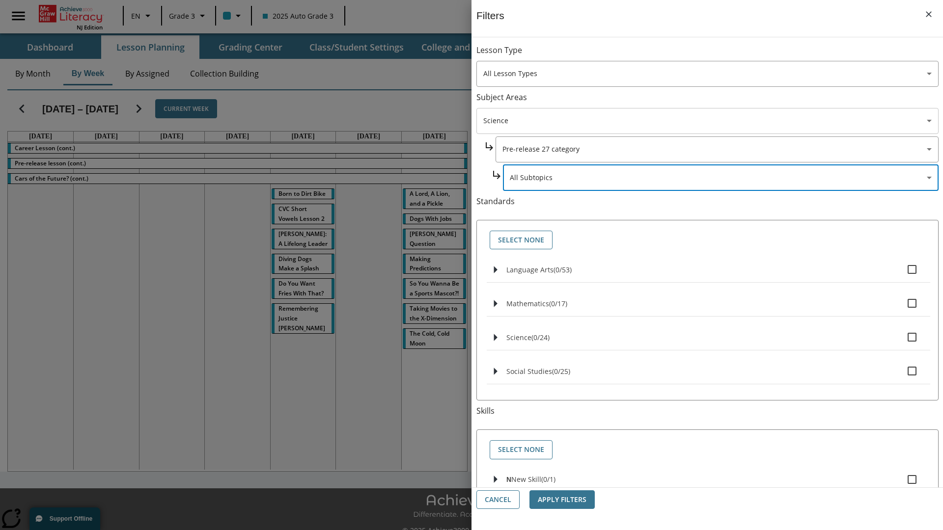
click at [707, 55] on body "Skip to main content NJ Edition EN Grade 3 2025 Auto Grade 3 Search 0 Tauto Das…" at bounding box center [471, 276] width 943 height 552
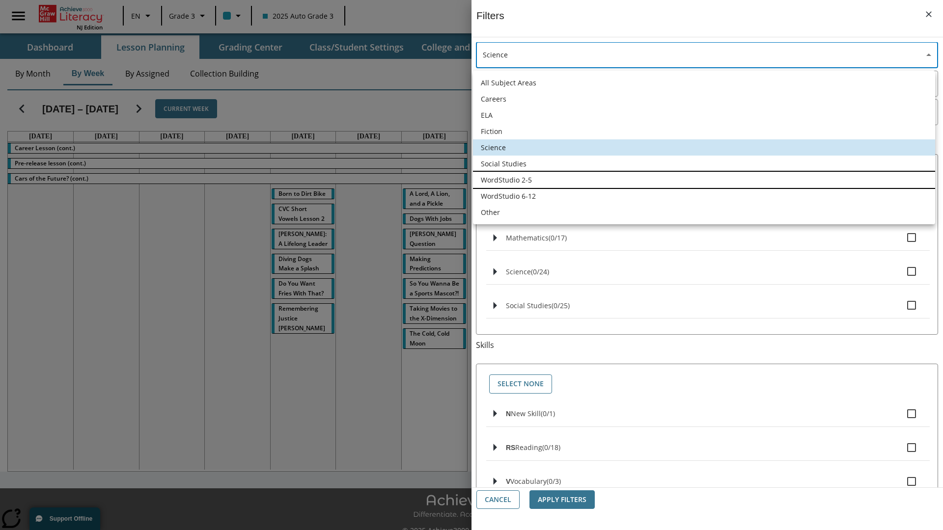
click at [704, 180] on li "WordStudio 2-5" at bounding box center [704, 180] width 462 height 16
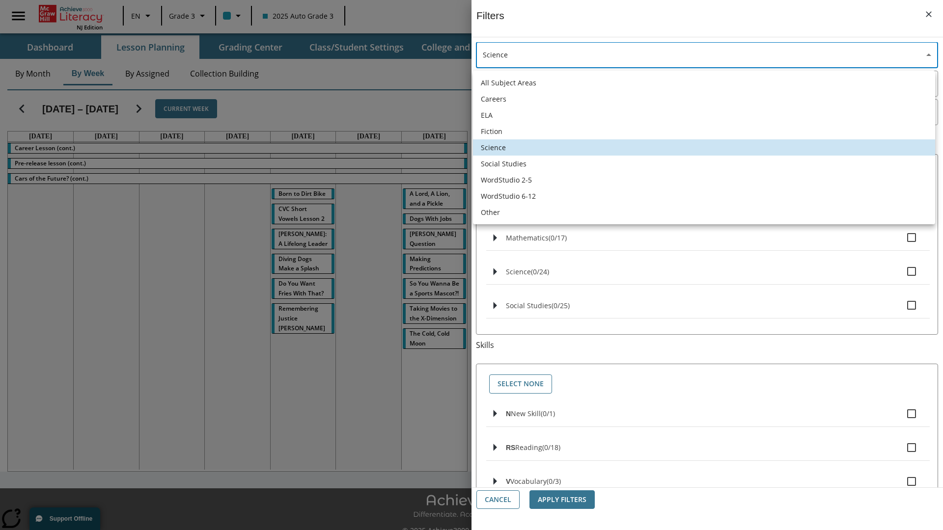
type input "6"
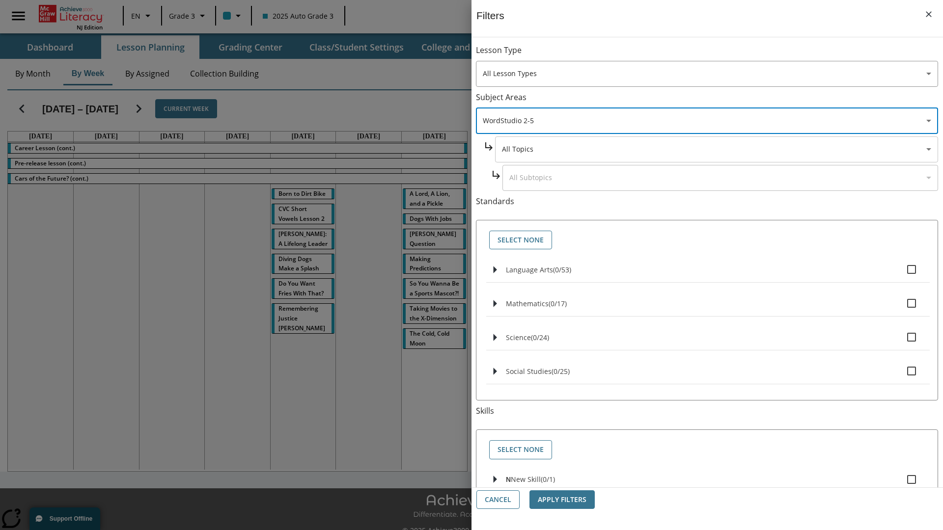
click at [716, 55] on body "Skip to main content NJ Edition EN Grade 3 2025 Auto Grade 3 Search 0 Tauto Das…" at bounding box center [471, 276] width 943 height 552
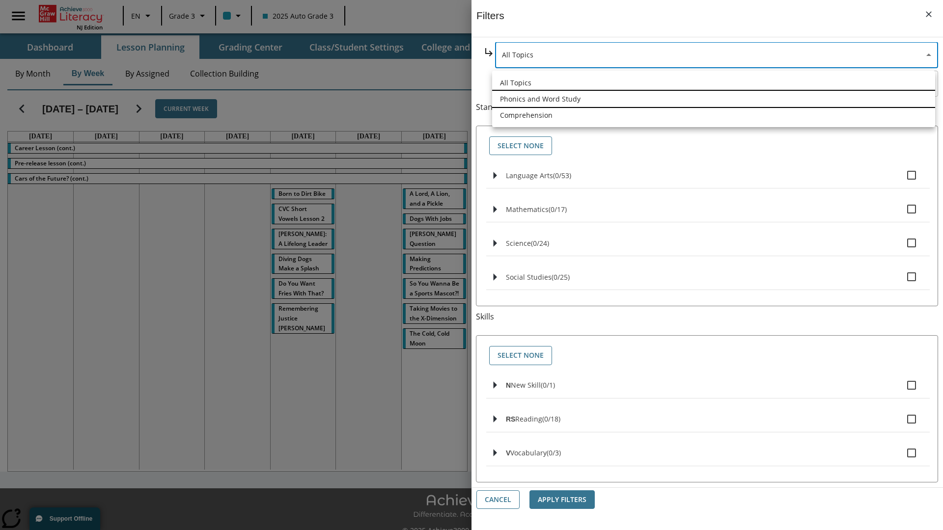
click at [714, 99] on li "Phonics and Word Study" at bounding box center [713, 99] width 443 height 16
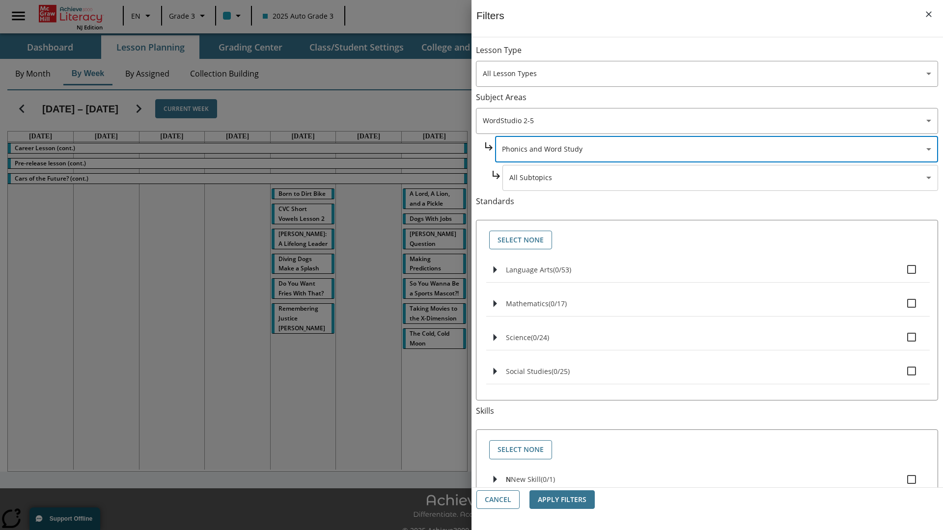
click at [720, 55] on body "Skip to main content NJ Edition EN Grade 3 2025 Auto Grade 3 Search 0 Tauto Das…" at bounding box center [471, 276] width 943 height 552
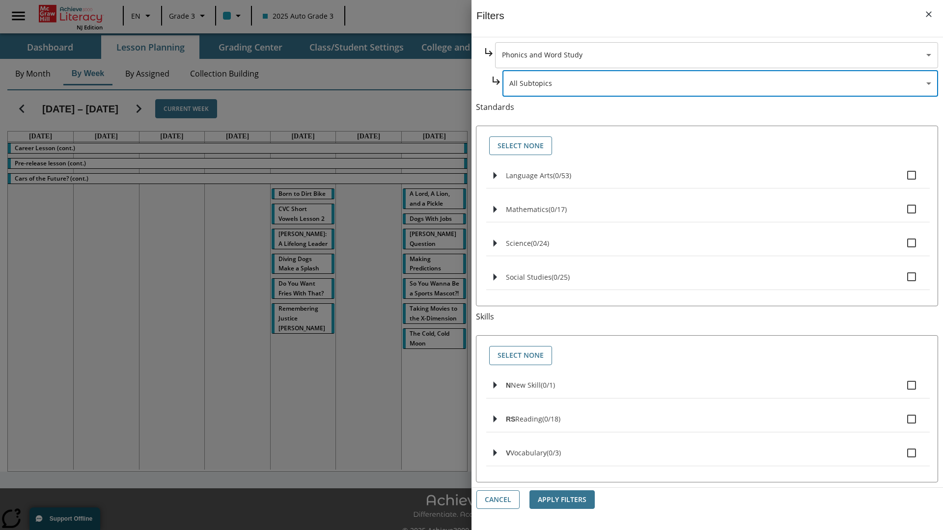
click at [716, 55] on body "Skip to main content NJ Edition EN Grade 3 2025 Auto Grade 3 Search 0 Tauto Das…" at bounding box center [471, 276] width 943 height 552
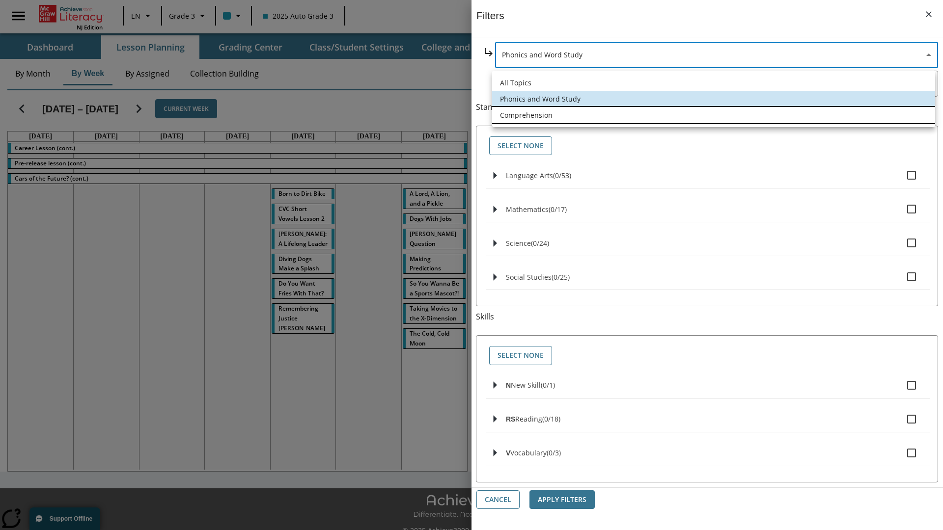
click at [714, 115] on li "Comprehension" at bounding box center [713, 115] width 443 height 16
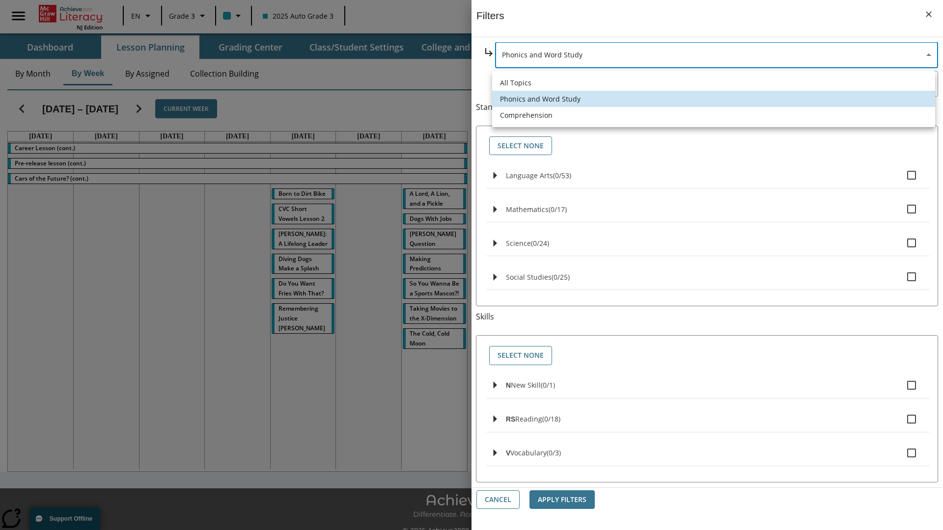
type input "252"
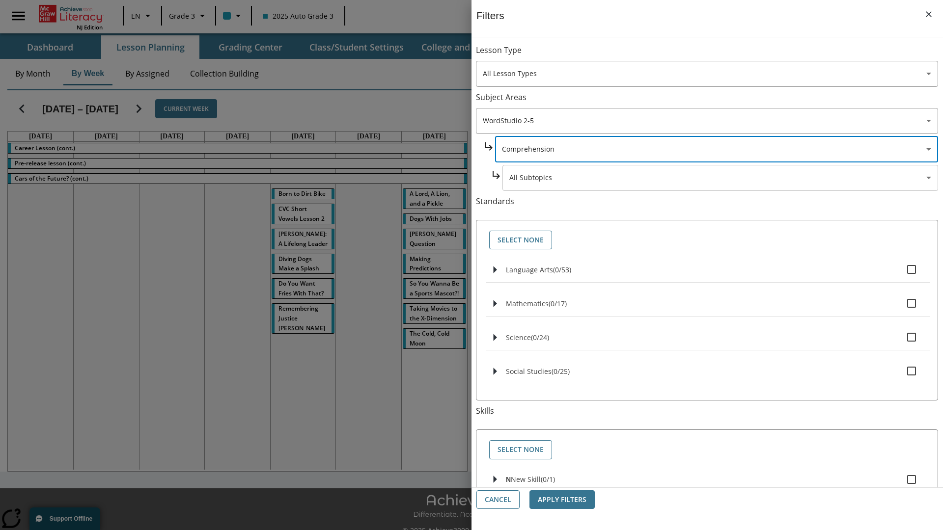
click at [720, 55] on body "Skip to main content NJ Edition EN Grade 3 2025 Auto Grade 3 Search 0 Tauto Das…" at bounding box center [471, 276] width 943 height 552
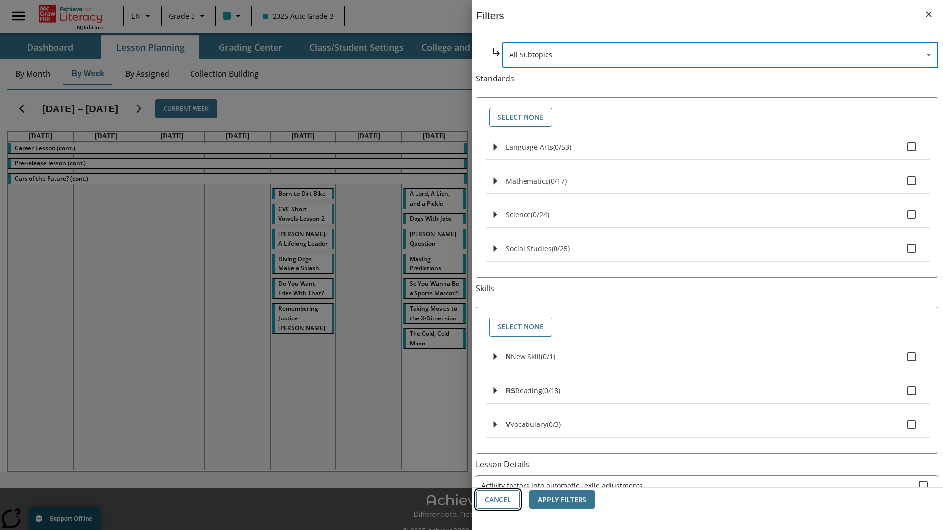
click at [498, 500] on button "Cancel" at bounding box center [497, 500] width 43 height 19
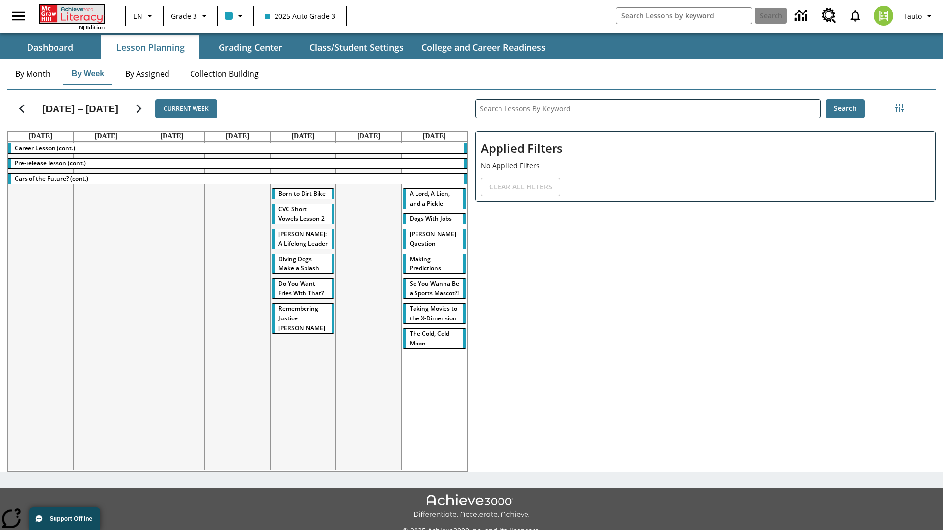
click at [71, 13] on icon "Home" at bounding box center [72, 14] width 65 height 18
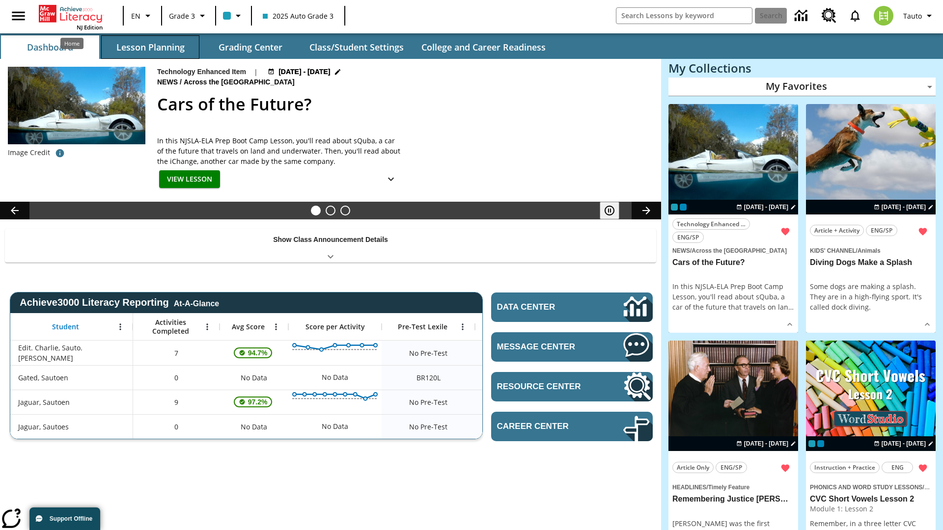
click at [150, 47] on button "Lesson Planning" at bounding box center [150, 47] width 98 height 24
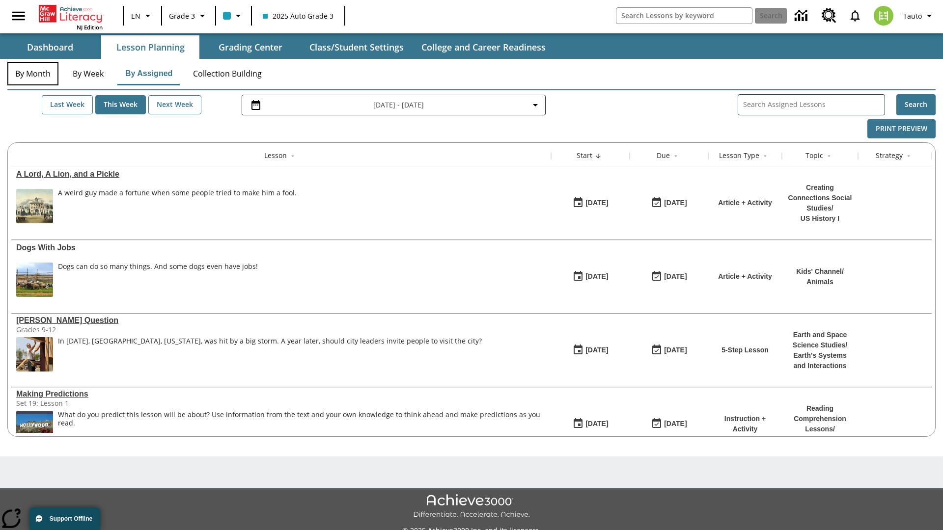
click at [33, 74] on button "By Month" at bounding box center [32, 74] width 51 height 24
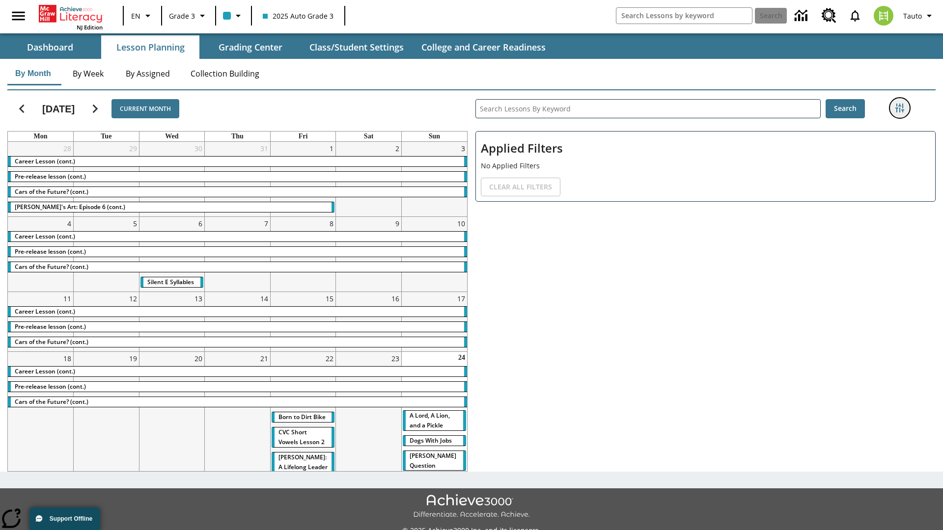
click at [899, 108] on icon "Filters Side menu" at bounding box center [899, 108] width 9 height 9
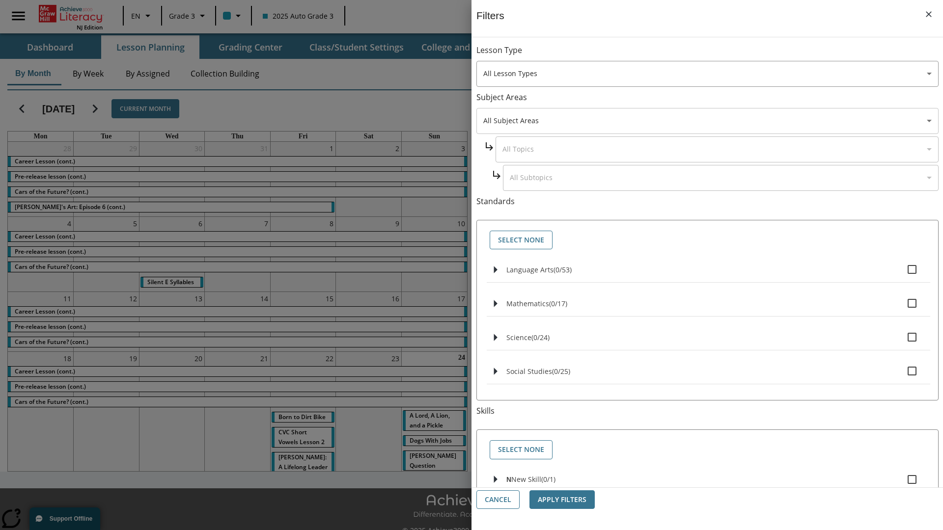
click at [707, 121] on body "Skip to main content [GEOGRAPHIC_DATA] Edition EN Grade 3 2025 Auto Grade 3 Sea…" at bounding box center [471, 276] width 943 height 552
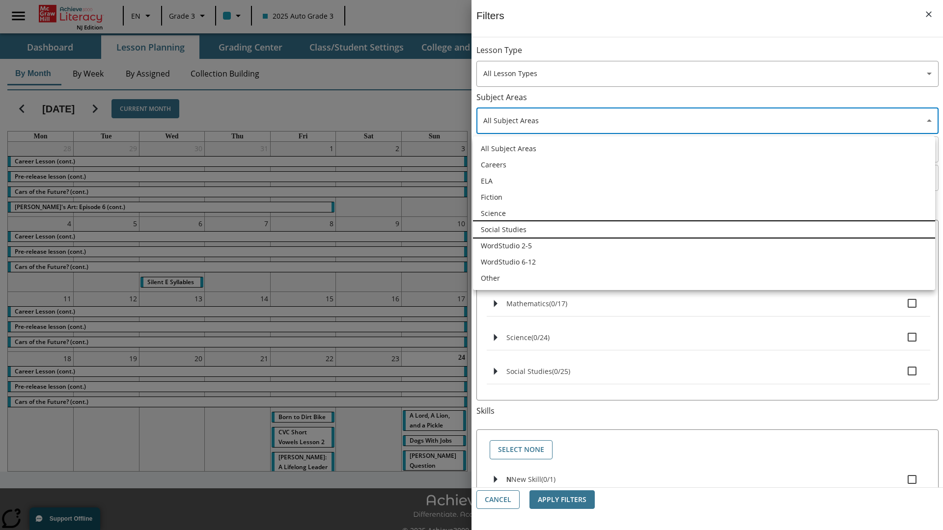
click at [704, 229] on li "Social Studies" at bounding box center [704, 230] width 462 height 16
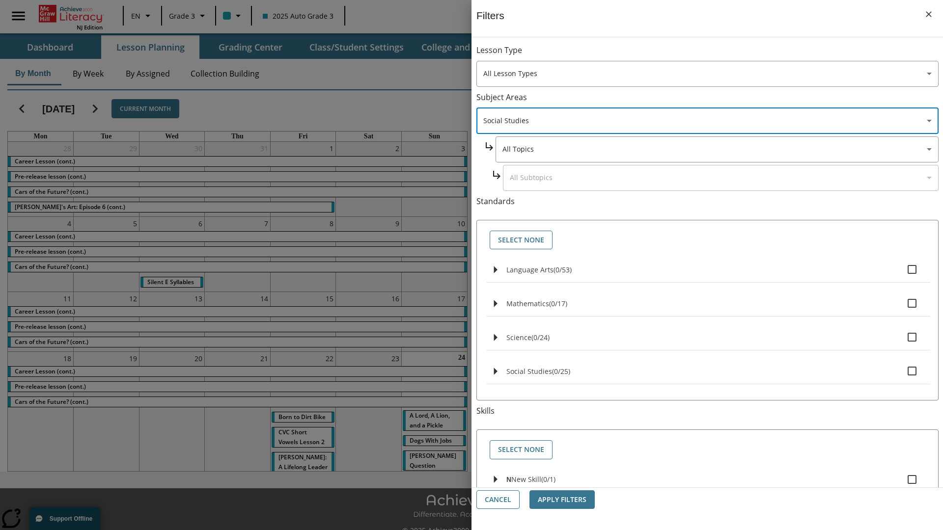
type input "3"
click at [716, 149] on body "Skip to main content [GEOGRAPHIC_DATA] Edition EN Grade 3 2025 Auto Grade 3 Sea…" at bounding box center [471, 276] width 943 height 552
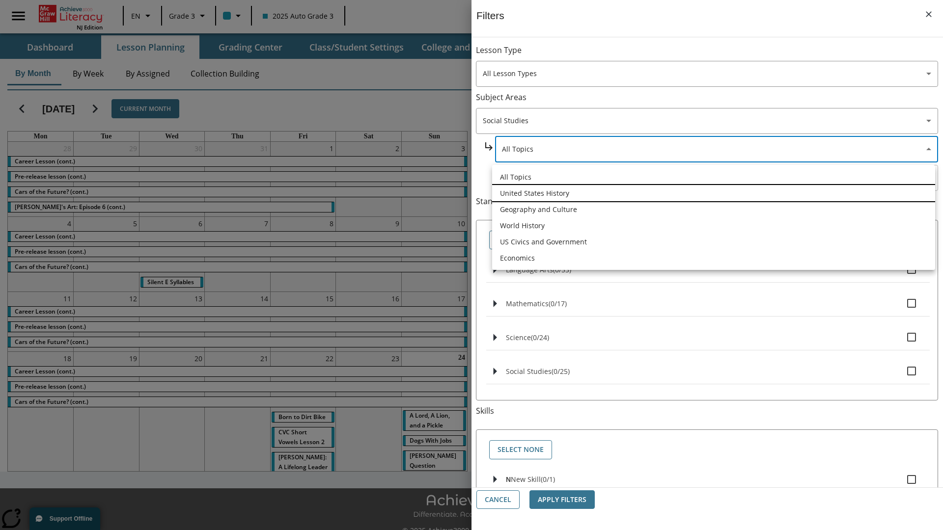
click at [714, 193] on li "United States History" at bounding box center [713, 193] width 443 height 16
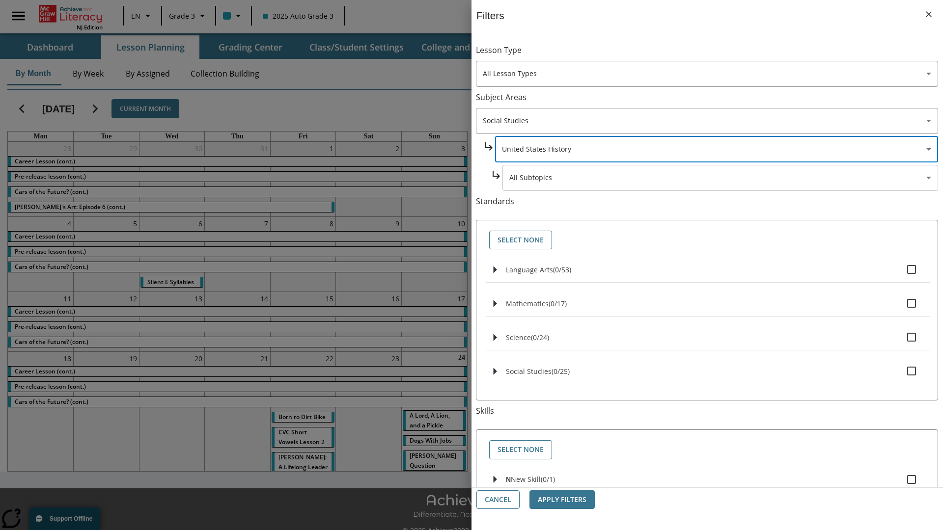
click at [720, 55] on body "Skip to main content [GEOGRAPHIC_DATA] Edition EN Grade 3 2025 Auto Grade 3 Sea…" at bounding box center [471, 276] width 943 height 552
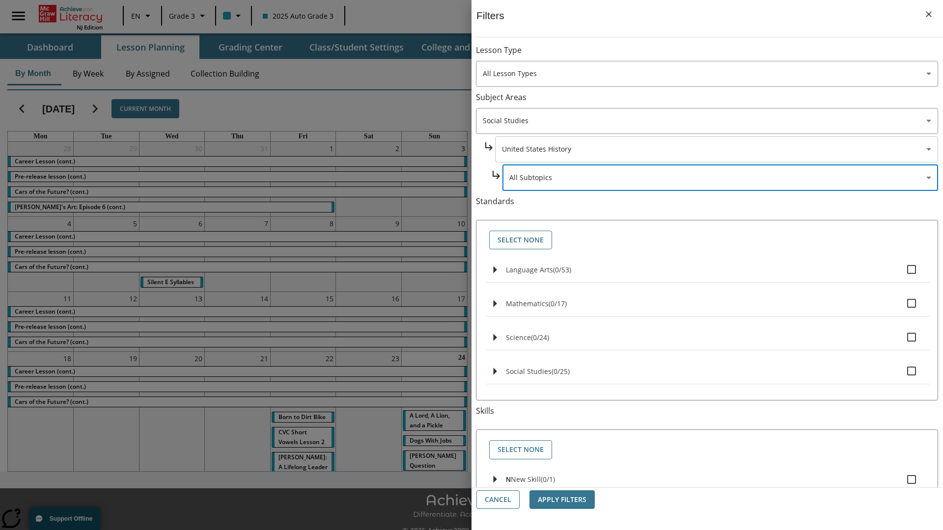
click at [716, 55] on body "Skip to main content [GEOGRAPHIC_DATA] Edition EN Grade 3 2025 Auto Grade 3 Sea…" at bounding box center [471, 276] width 943 height 552
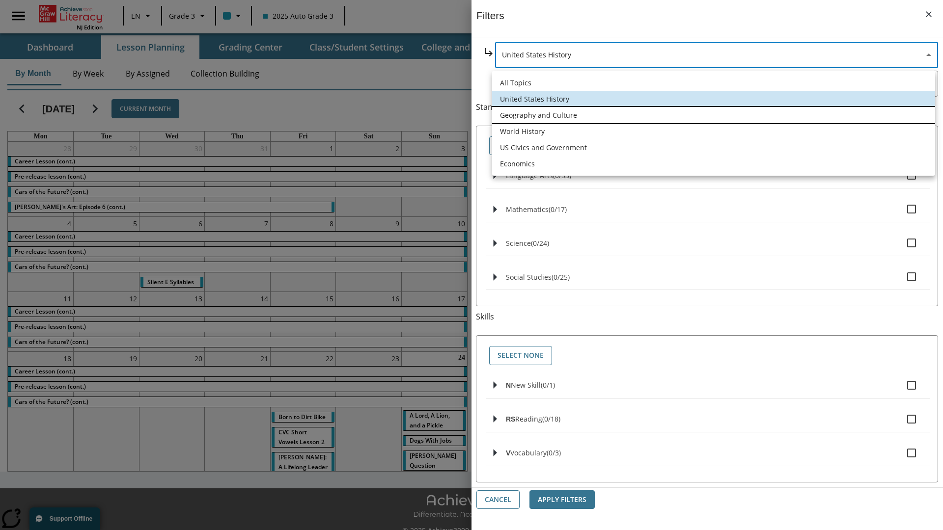
click at [714, 115] on li "Geography and Culture" at bounding box center [713, 115] width 443 height 16
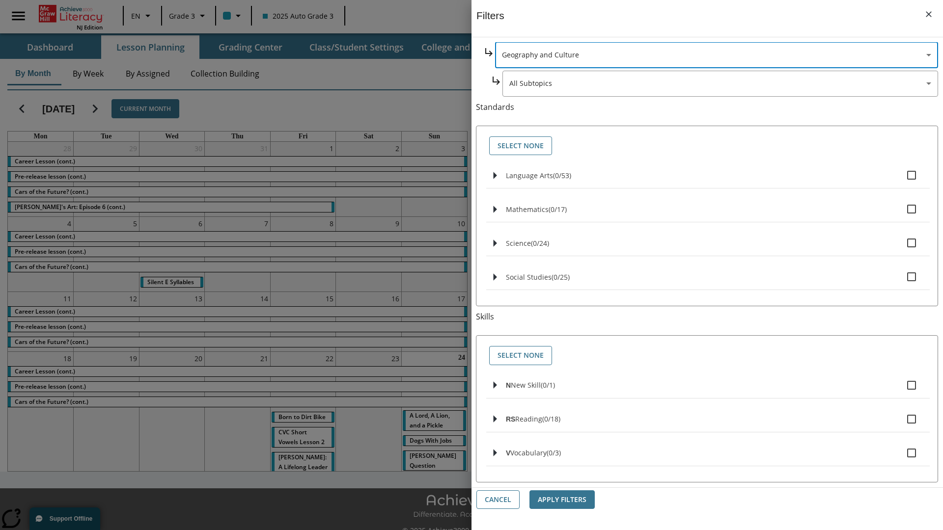
type input "186"
click at [720, 178] on body "Skip to main content [GEOGRAPHIC_DATA] Edition EN Grade 3 2025 Auto Grade 3 Sea…" at bounding box center [471, 276] width 943 height 552
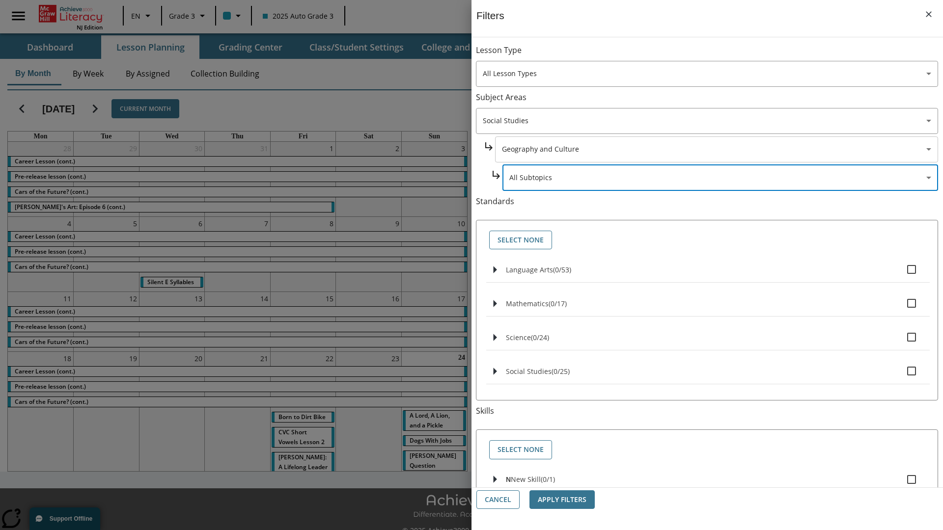
click at [716, 55] on body "Skip to main content [GEOGRAPHIC_DATA] Edition EN Grade 3 2025 Auto Grade 3 Sea…" at bounding box center [471, 276] width 943 height 552
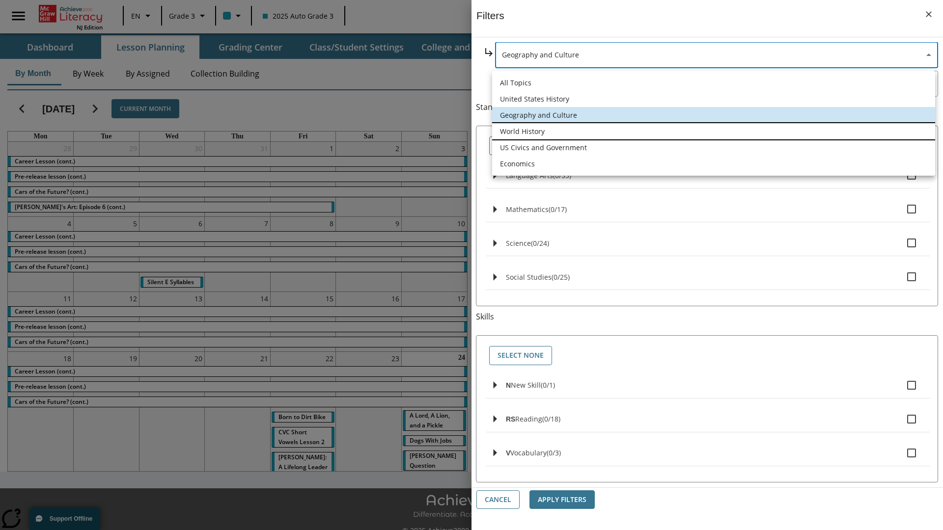
click at [714, 131] on li "World History" at bounding box center [713, 131] width 443 height 16
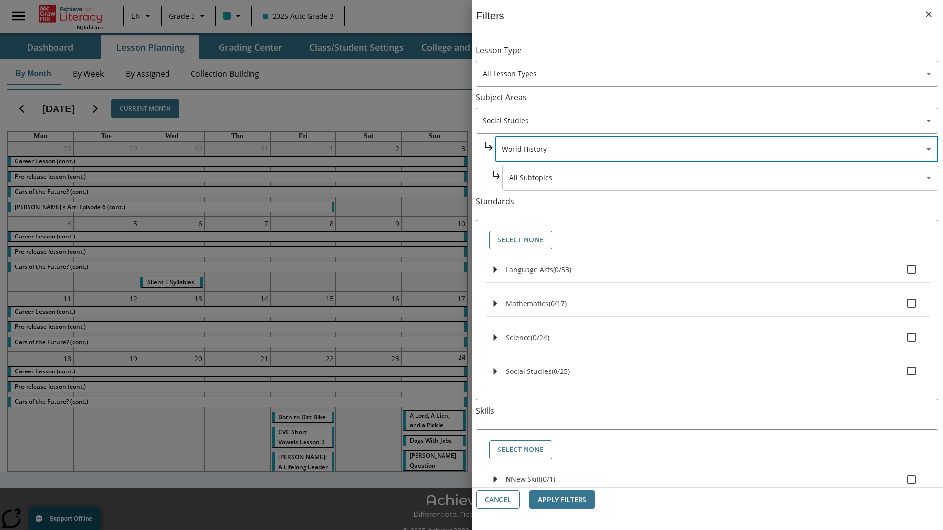
click at [720, 178] on body "Skip to main content [GEOGRAPHIC_DATA] Edition EN Grade 3 2025 Auto Grade 3 Sea…" at bounding box center [471, 276] width 943 height 552
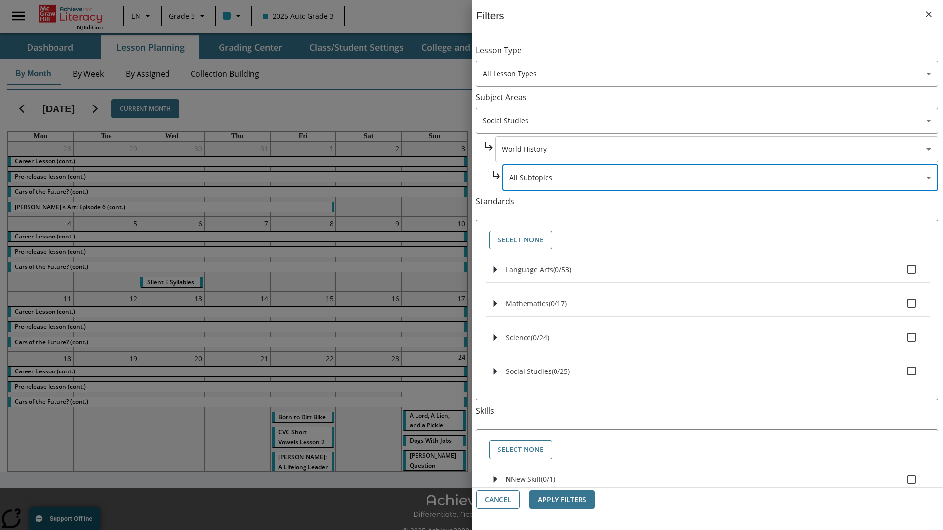
click at [716, 55] on body "Skip to main content [GEOGRAPHIC_DATA] Edition EN Grade 3 2025 Auto Grade 3 Sea…" at bounding box center [471, 276] width 943 height 552
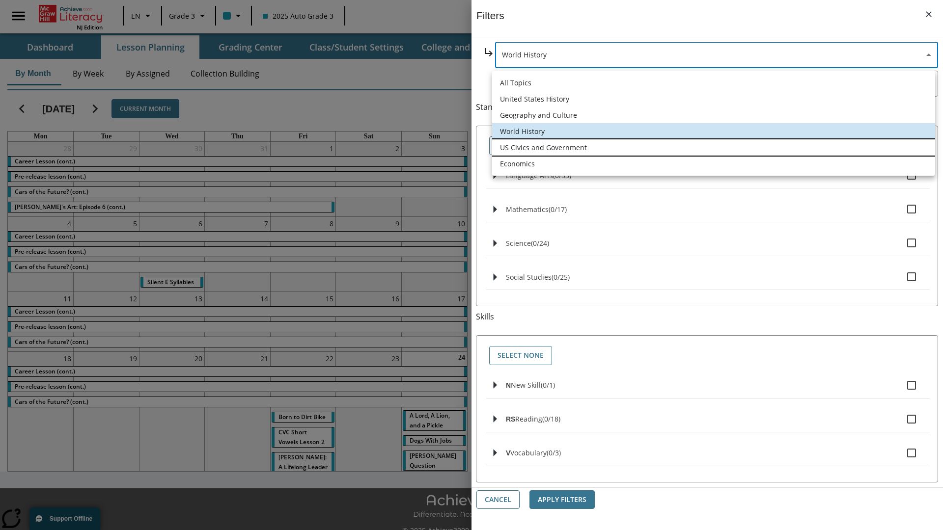
click at [714, 147] on li "US Civics and Government" at bounding box center [713, 147] width 443 height 16
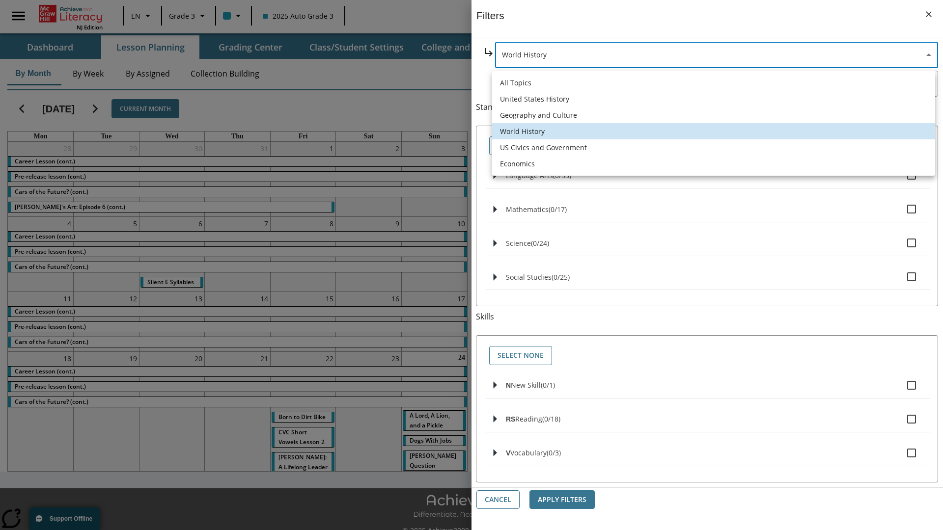
type input "194"
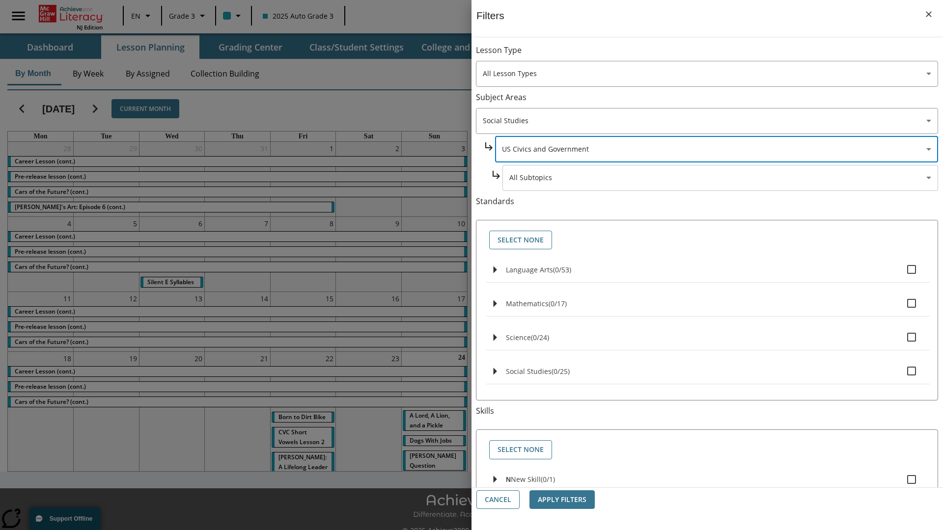
click at [720, 55] on body "Skip to main content [GEOGRAPHIC_DATA] Edition EN Grade 3 2025 Auto Grade 3 Sea…" at bounding box center [471, 276] width 943 height 552
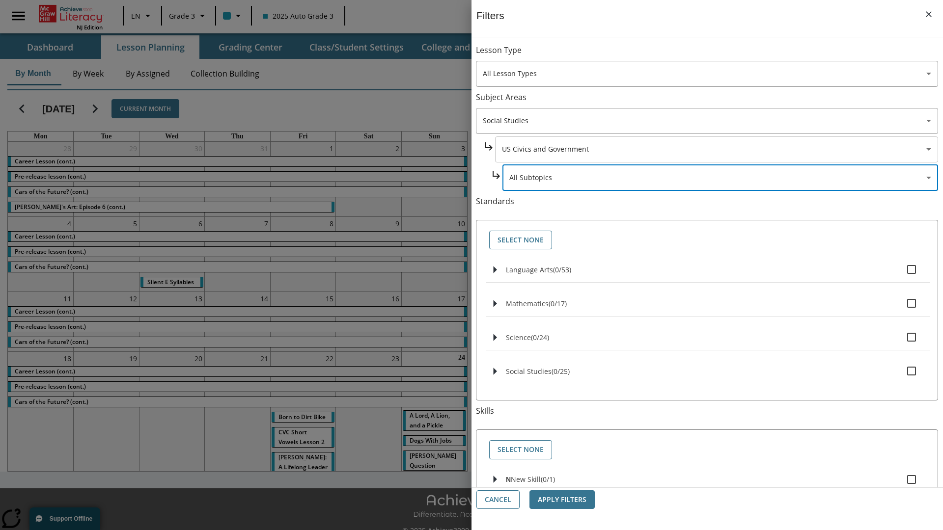
click at [716, 55] on body "Skip to main content [GEOGRAPHIC_DATA] Edition EN Grade 3 2025 Auto Grade 3 Sea…" at bounding box center [471, 276] width 943 height 552
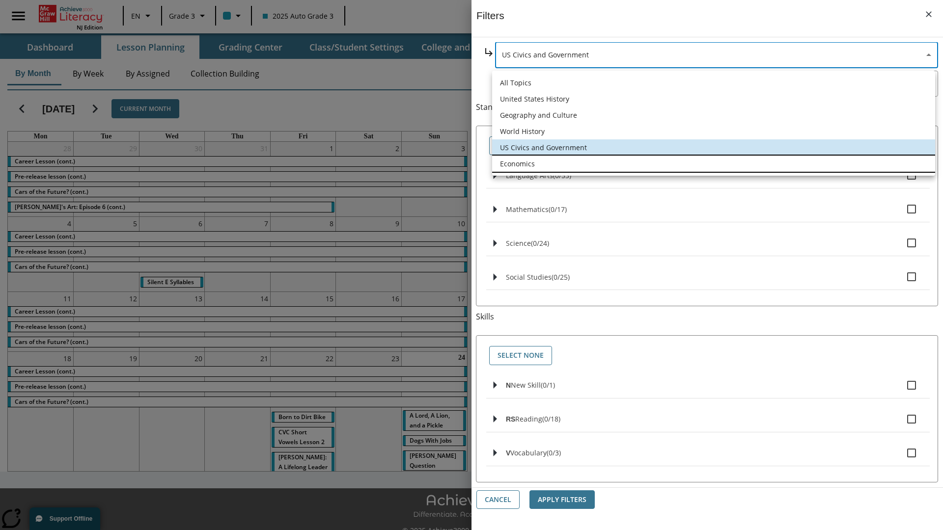
click at [714, 164] on li "Economics" at bounding box center [713, 164] width 443 height 16
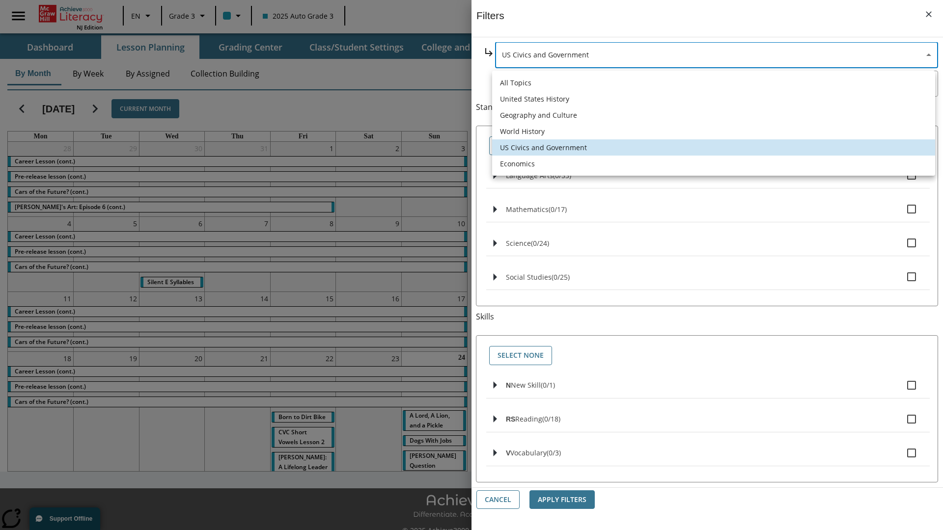
type input "195"
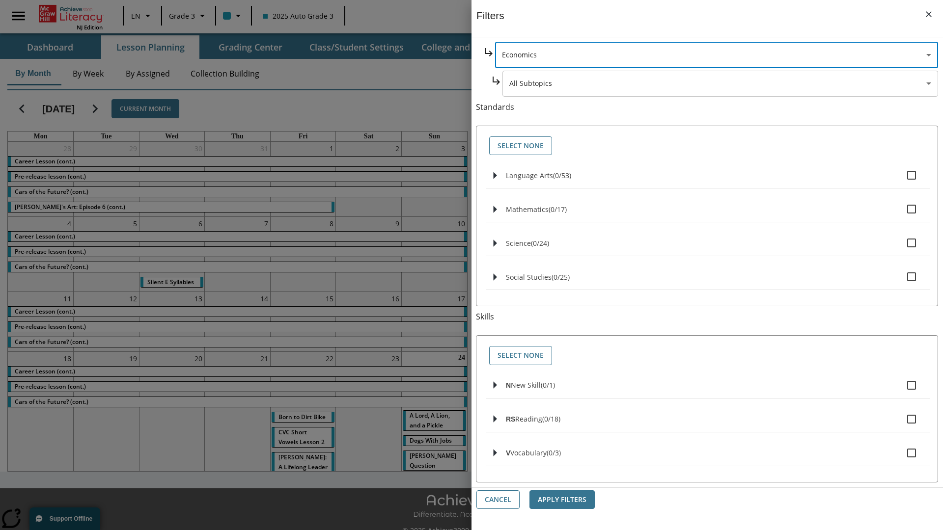
click at [720, 178] on body "Skip to main content [GEOGRAPHIC_DATA] Edition EN Grade 3 2025 Auto Grade 3 Sea…" at bounding box center [471, 276] width 943 height 552
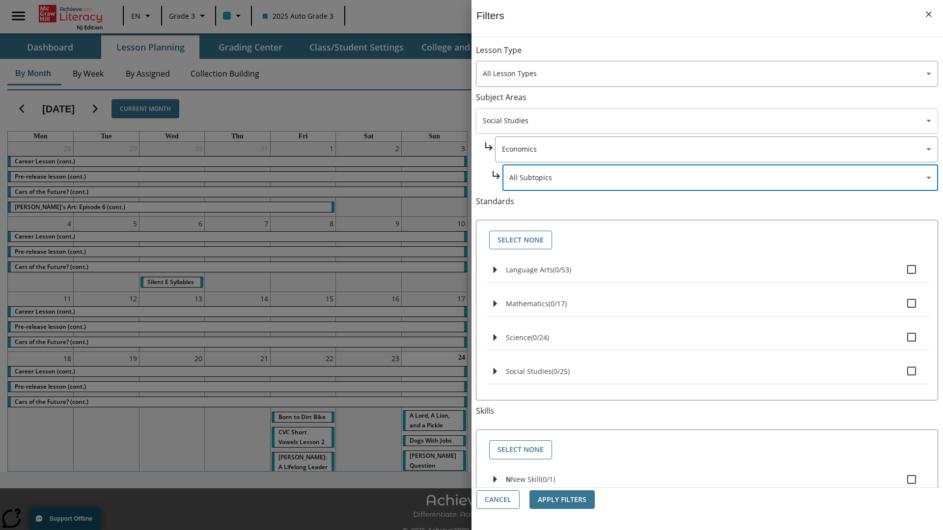
click at [707, 121] on body "Skip to main content [GEOGRAPHIC_DATA] Edition EN Grade 3 2025 Auto Grade 3 Sea…" at bounding box center [471, 276] width 943 height 552
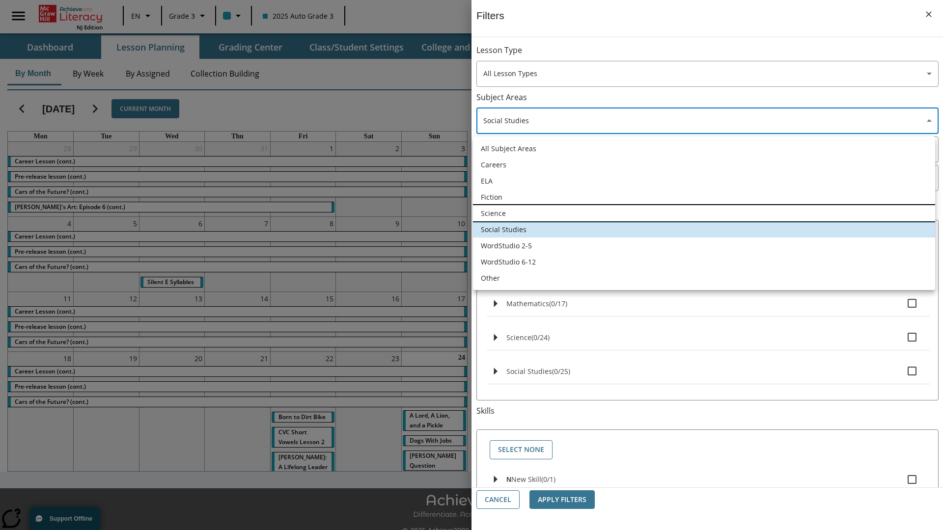
click at [704, 213] on li "Science" at bounding box center [704, 213] width 462 height 16
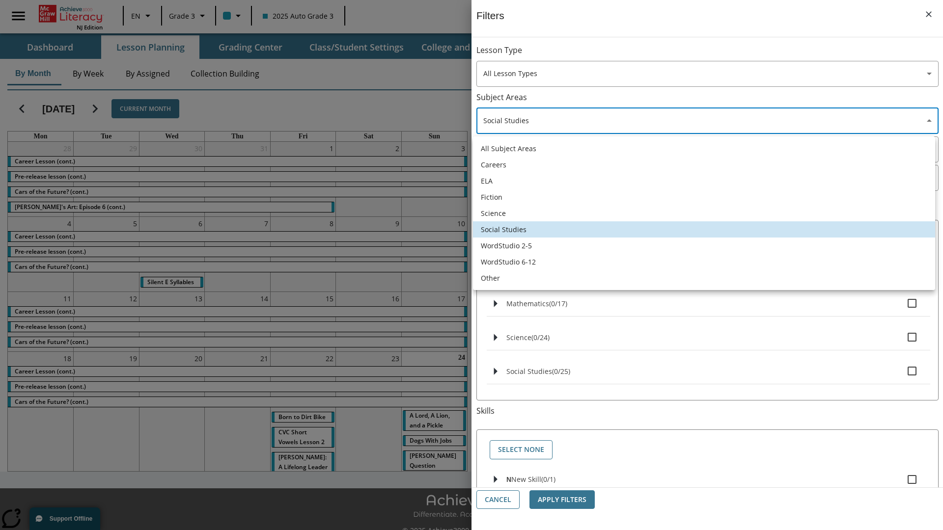
type input "2"
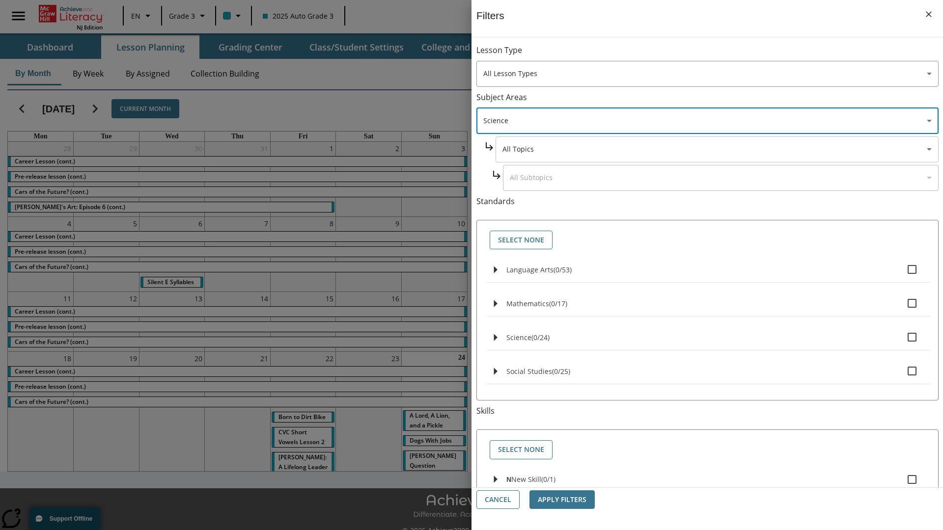
click at [716, 149] on body "Skip to main content [GEOGRAPHIC_DATA] Edition EN Grade 3 2025 Auto Grade 3 Sea…" at bounding box center [471, 276] width 943 height 552
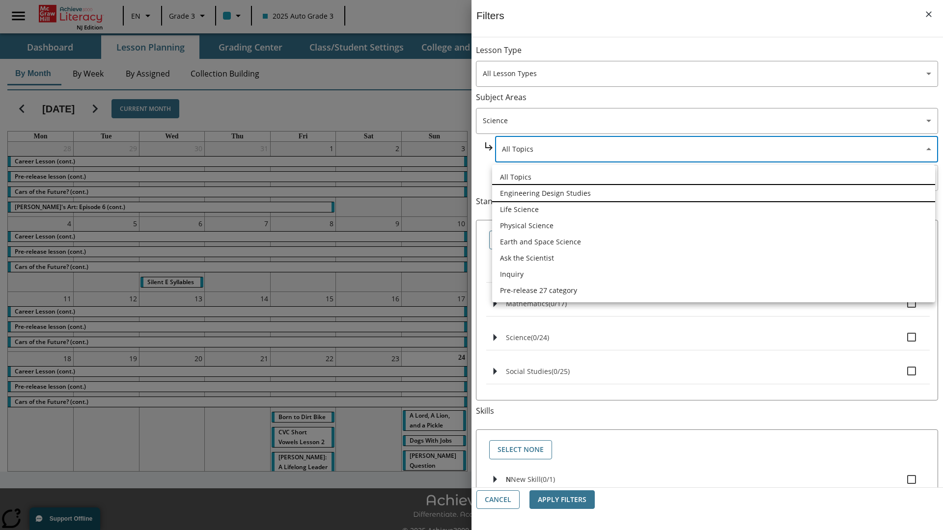
click at [714, 193] on li "Engineering Design Studies" at bounding box center [713, 193] width 443 height 16
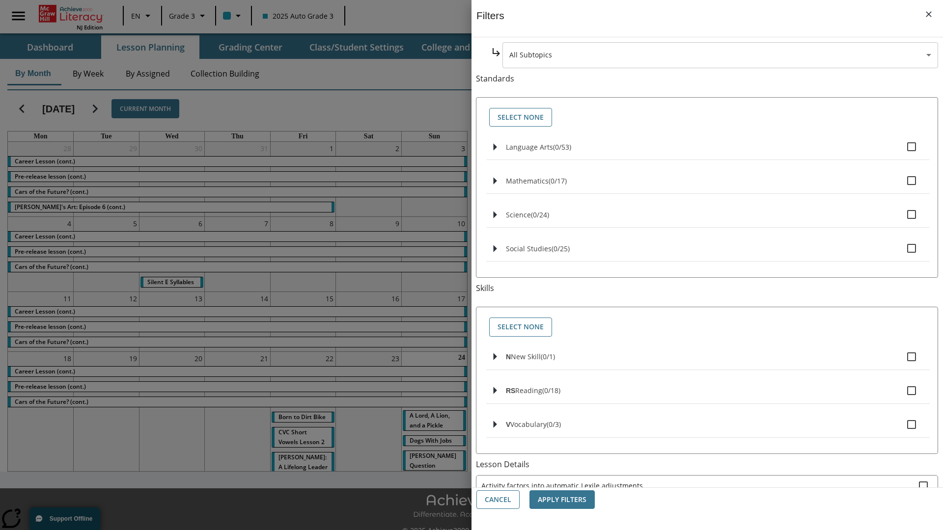
click at [720, 55] on body "Skip to main content [GEOGRAPHIC_DATA] Edition EN Grade 3 2025 Auto Grade 3 Sea…" at bounding box center [471, 276] width 943 height 552
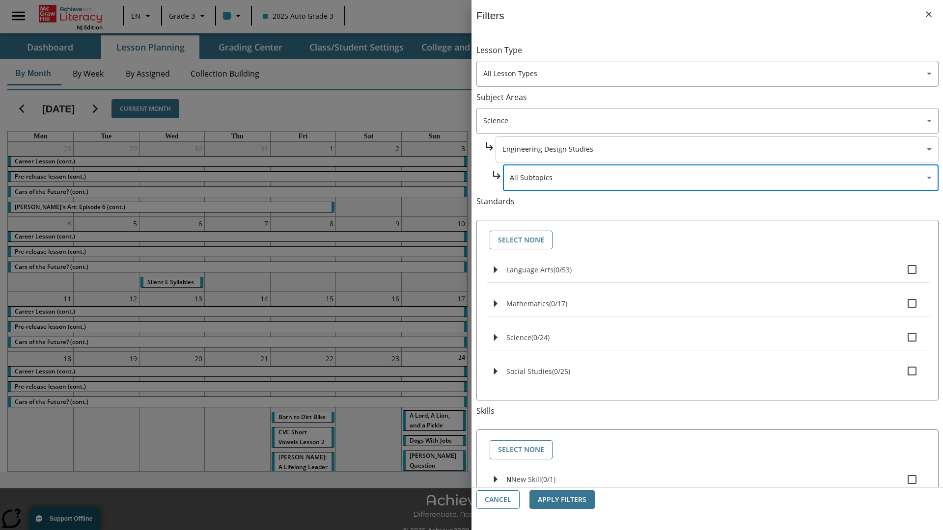
click at [716, 149] on body "Skip to main content [GEOGRAPHIC_DATA] Edition EN Grade 3 2025 Auto Grade 3 Sea…" at bounding box center [471, 276] width 943 height 552
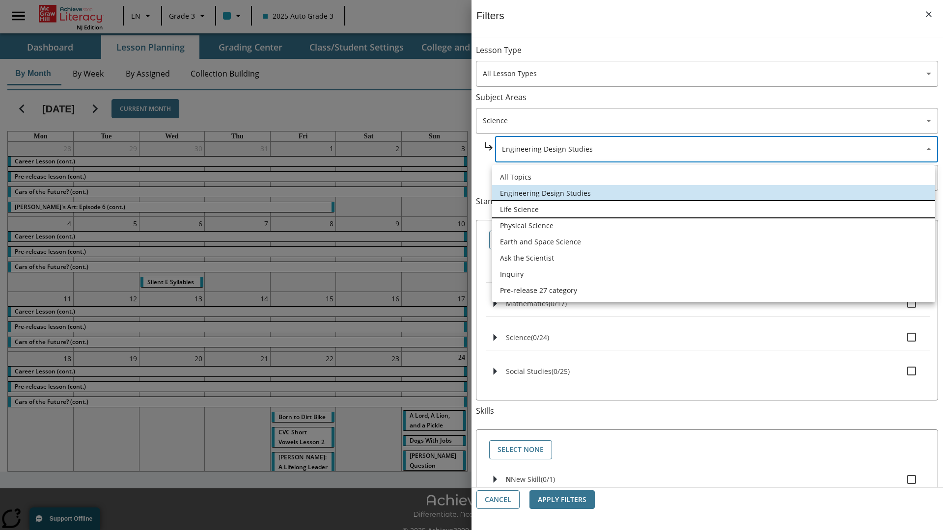
click at [714, 209] on li "Life Science" at bounding box center [713, 209] width 443 height 16
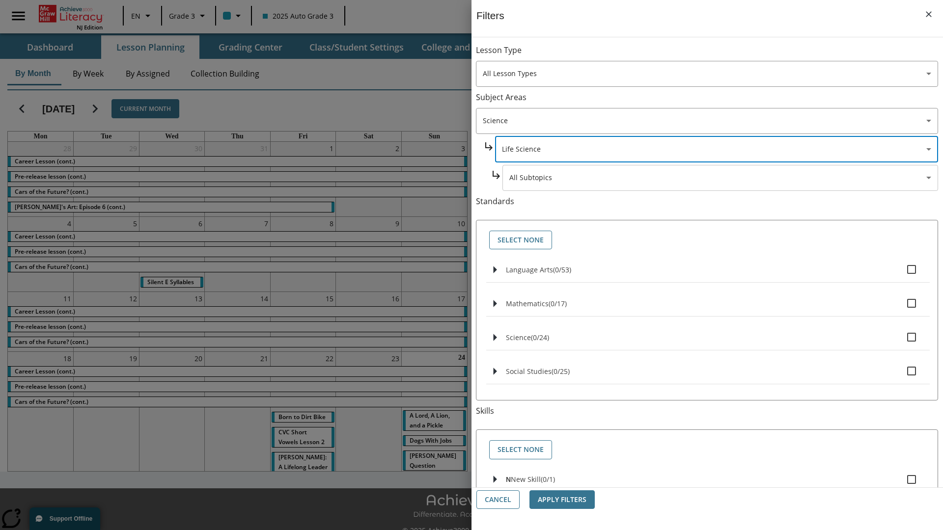
click at [720, 55] on body "Skip to main content [GEOGRAPHIC_DATA] Edition EN Grade 3 2025 Auto Grade 3 Sea…" at bounding box center [471, 276] width 943 height 552
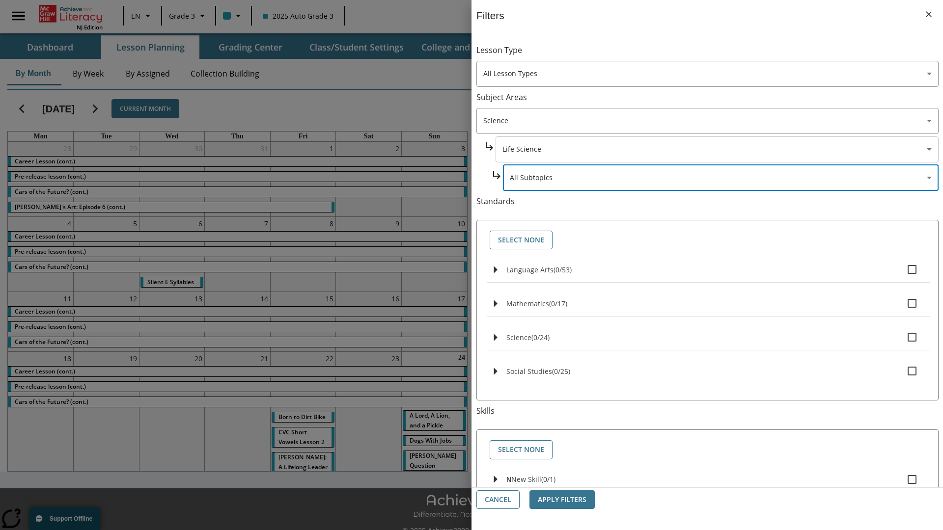
click at [716, 149] on body "Skip to main content [GEOGRAPHIC_DATA] Edition EN Grade 3 2025 Auto Grade 3 Sea…" at bounding box center [471, 276] width 943 height 552
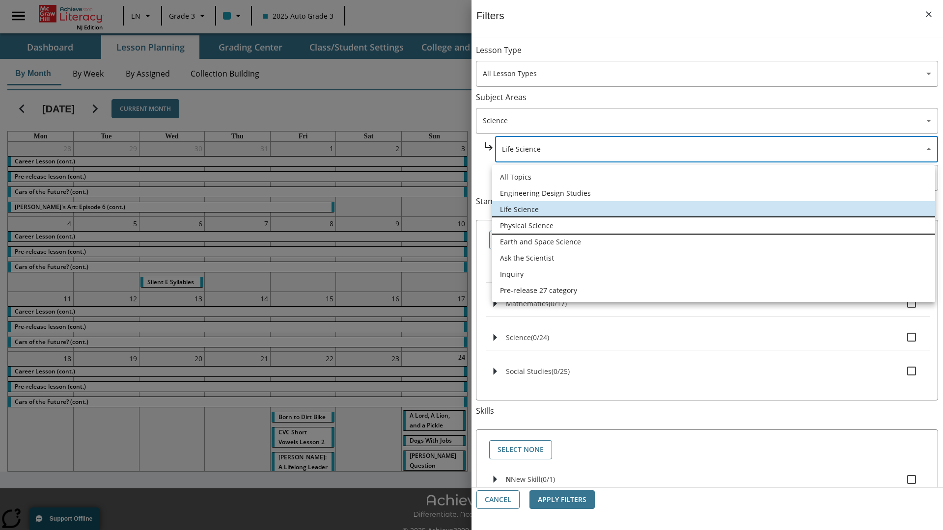
click at [714, 225] on li "Physical Science" at bounding box center [713, 226] width 443 height 16
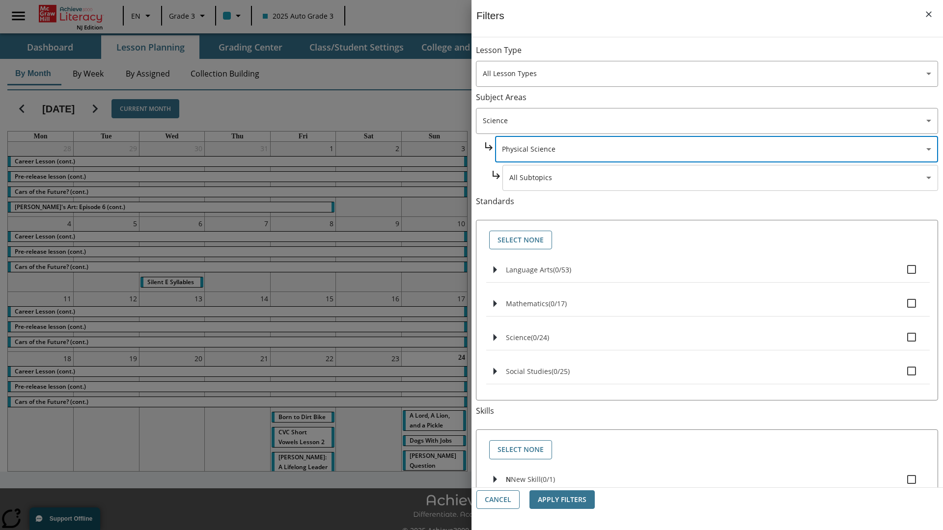
click at [720, 55] on body "Skip to main content [GEOGRAPHIC_DATA] Edition EN Grade 3 2025 Auto Grade 3 Sea…" at bounding box center [471, 276] width 943 height 552
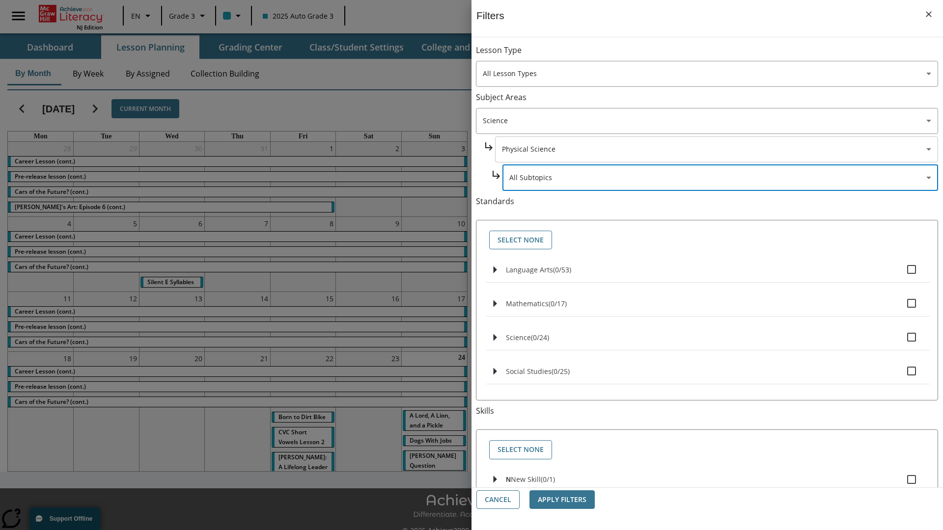
click at [716, 55] on body "Skip to main content [GEOGRAPHIC_DATA] Edition EN Grade 3 2025 Auto Grade 3 Sea…" at bounding box center [471, 276] width 943 height 552
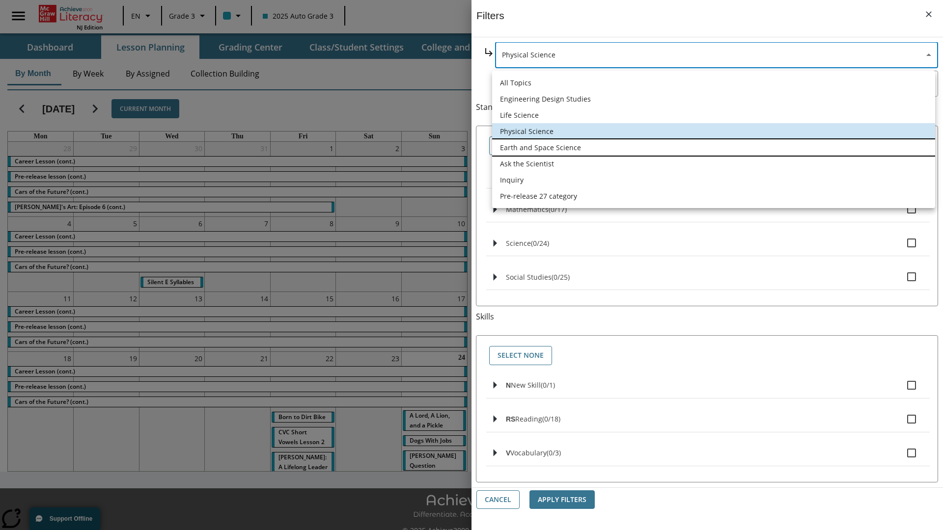
click at [714, 147] on li "Earth and Space Science" at bounding box center [713, 147] width 443 height 16
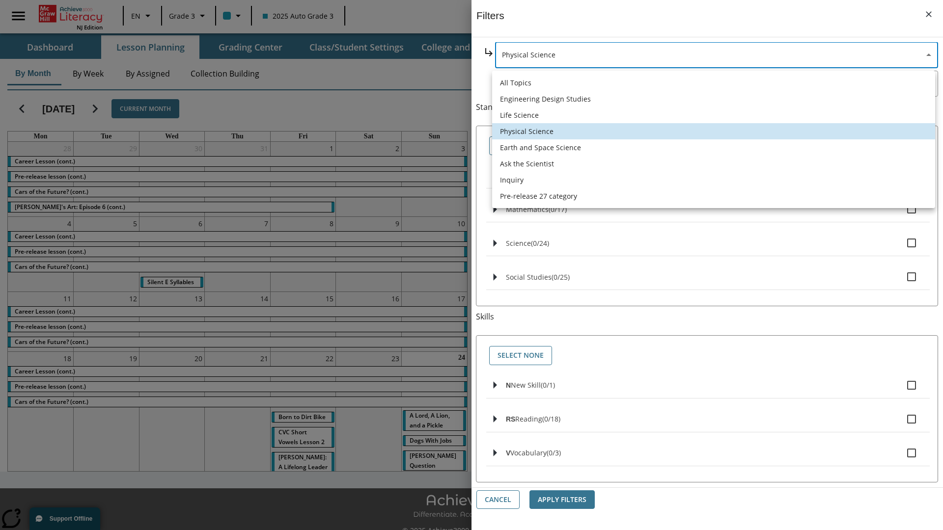
type input "192"
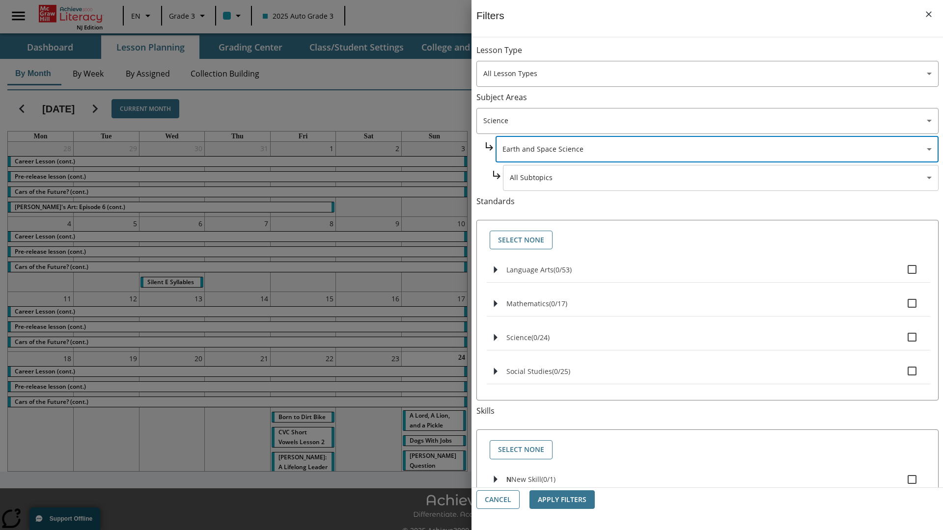
click at [720, 178] on body "Skip to main content [GEOGRAPHIC_DATA] Edition EN Grade 3 2025 Auto Grade 3 Sea…" at bounding box center [471, 276] width 943 height 552
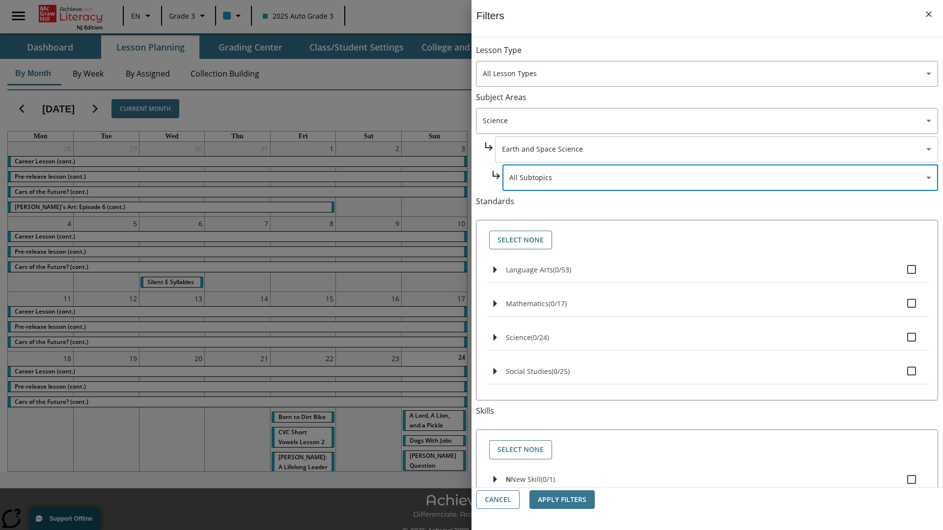
click at [716, 149] on body "Skip to main content [GEOGRAPHIC_DATA] Edition EN Grade 3 2025 Auto Grade 3 Sea…" at bounding box center [471, 276] width 943 height 552
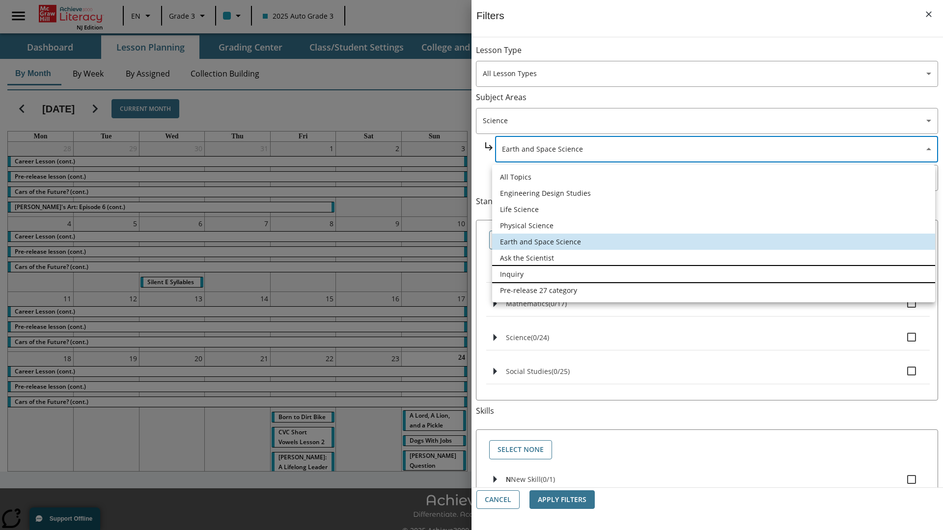
click at [714, 274] on li "Inquiry" at bounding box center [713, 274] width 443 height 16
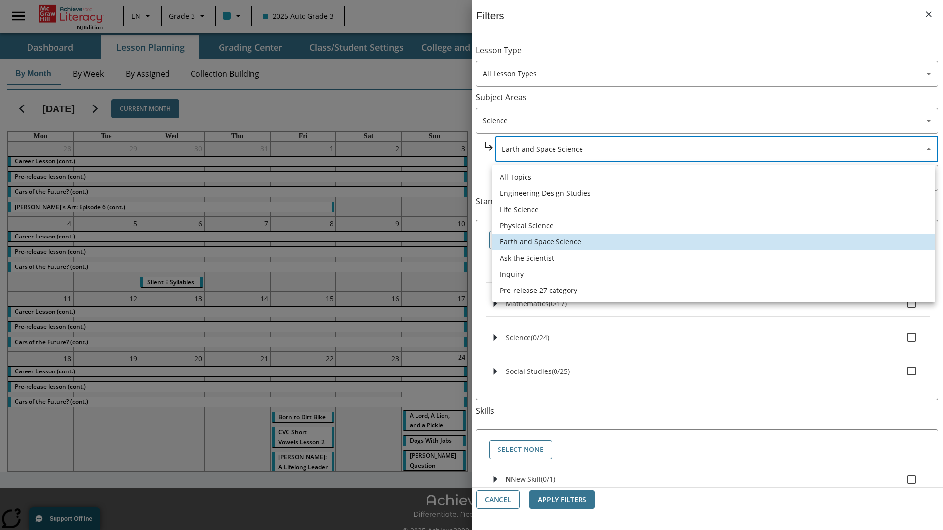
type input "251"
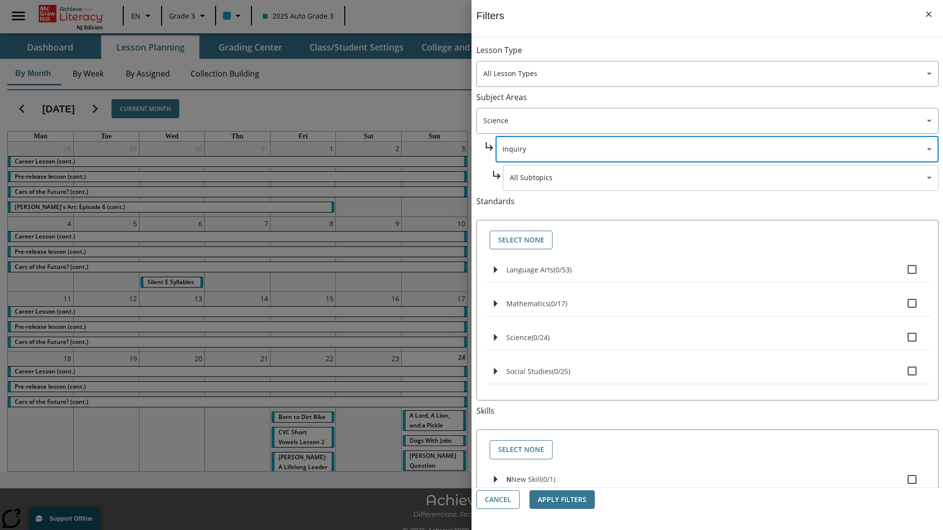
click at [720, 178] on body "Skip to main content [GEOGRAPHIC_DATA] Edition EN Grade 3 2025 Auto Grade 3 Sea…" at bounding box center [471, 276] width 943 height 552
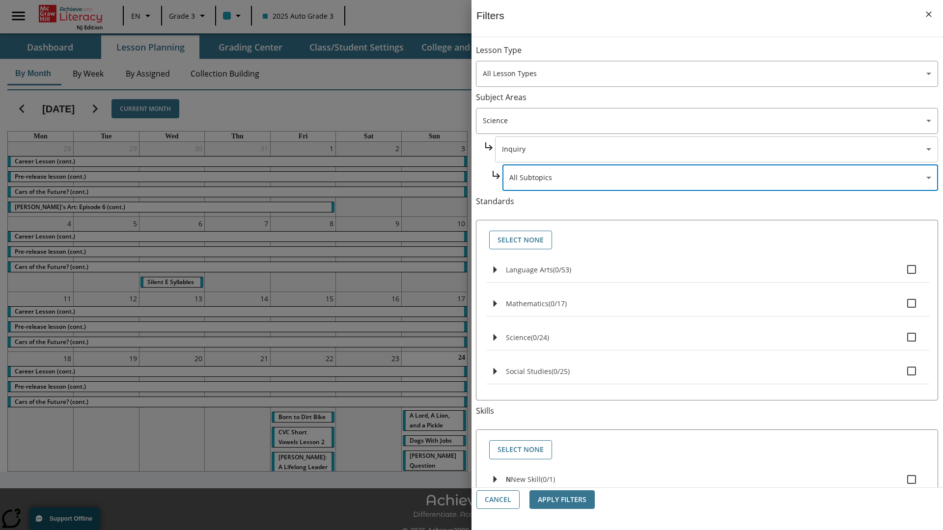
click at [717, 149] on body "Skip to main content [GEOGRAPHIC_DATA] Edition EN Grade 3 2025 Auto Grade 3 Sea…" at bounding box center [471, 276] width 943 height 552
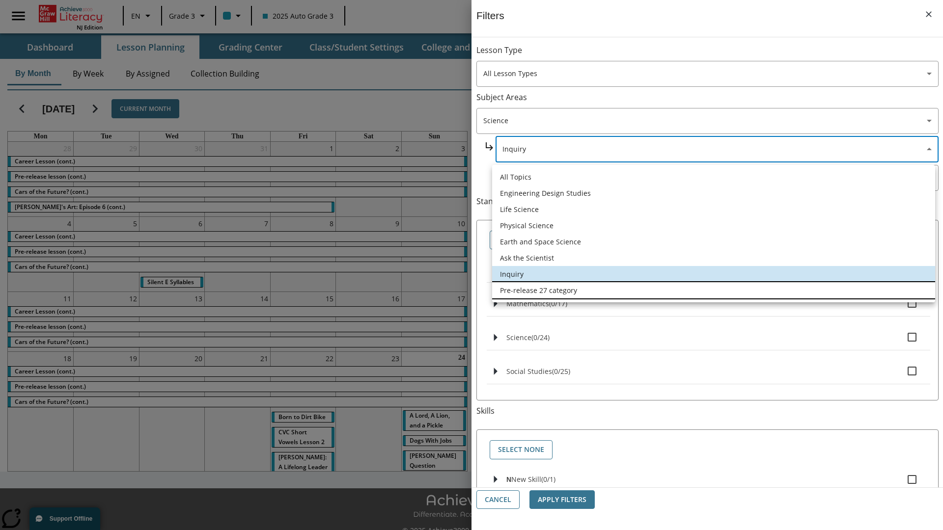
click at [714, 290] on li "Pre-release 27 category" at bounding box center [713, 290] width 443 height 16
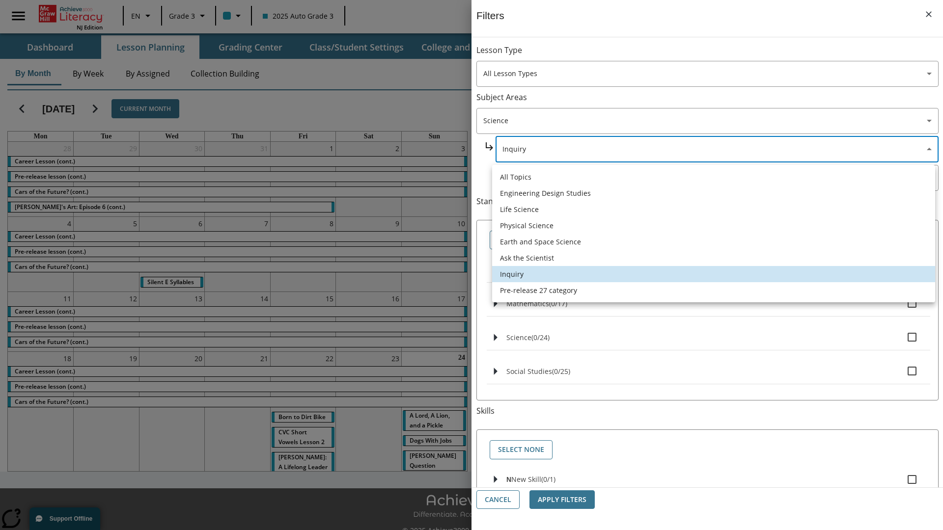
type input "271"
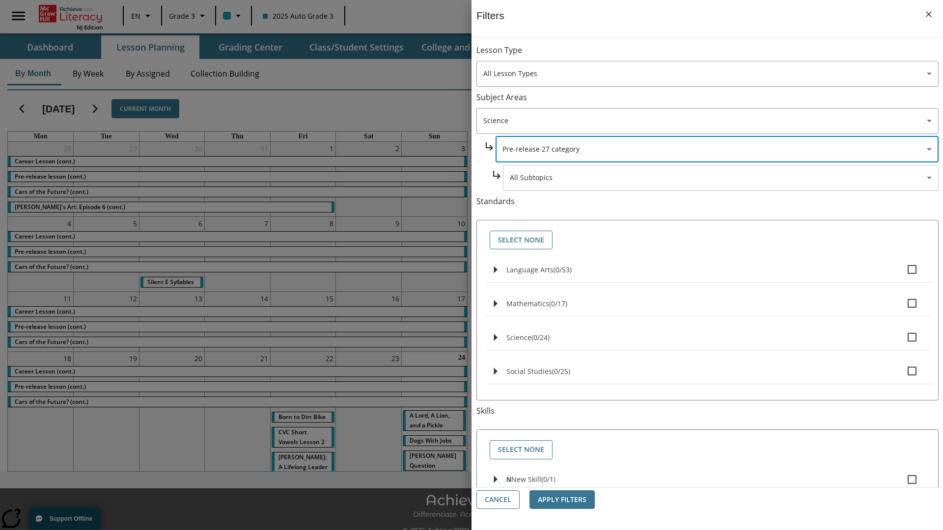
click at [720, 55] on body "Skip to main content [GEOGRAPHIC_DATA] Edition EN Grade 3 2025 Auto Grade 3 Sea…" at bounding box center [471, 276] width 943 height 552
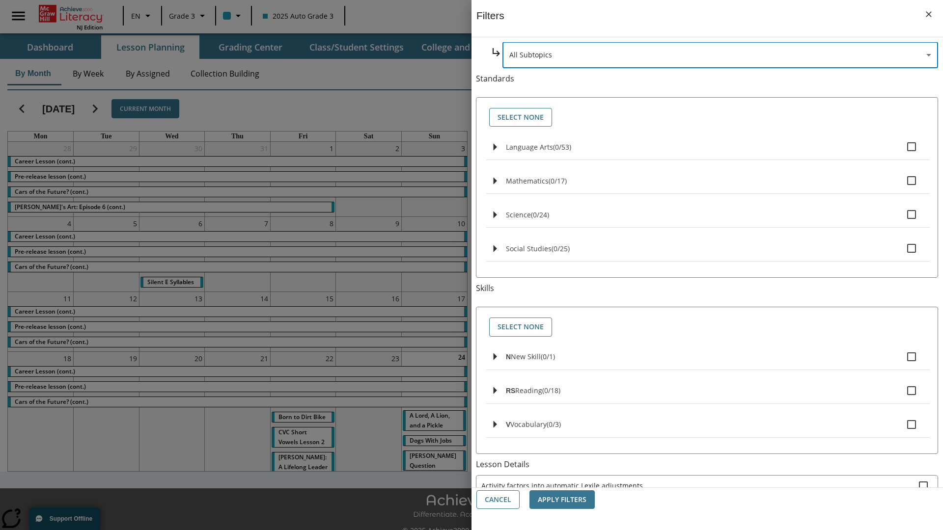
click at [707, 121] on body "Skip to main content [GEOGRAPHIC_DATA] Edition EN Grade 3 2025 Auto Grade 3 Sea…" at bounding box center [471, 276] width 943 height 552
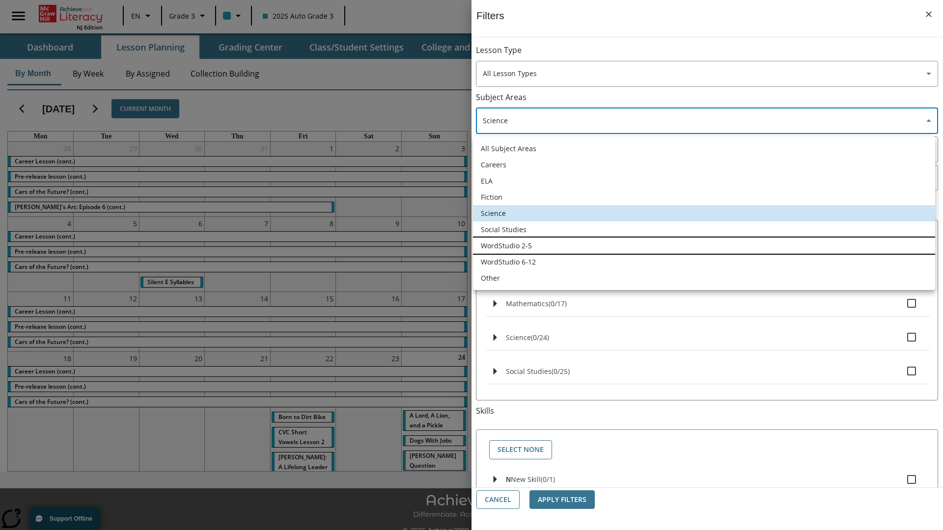
click at [704, 246] on li "WordStudio 2-5" at bounding box center [704, 246] width 462 height 16
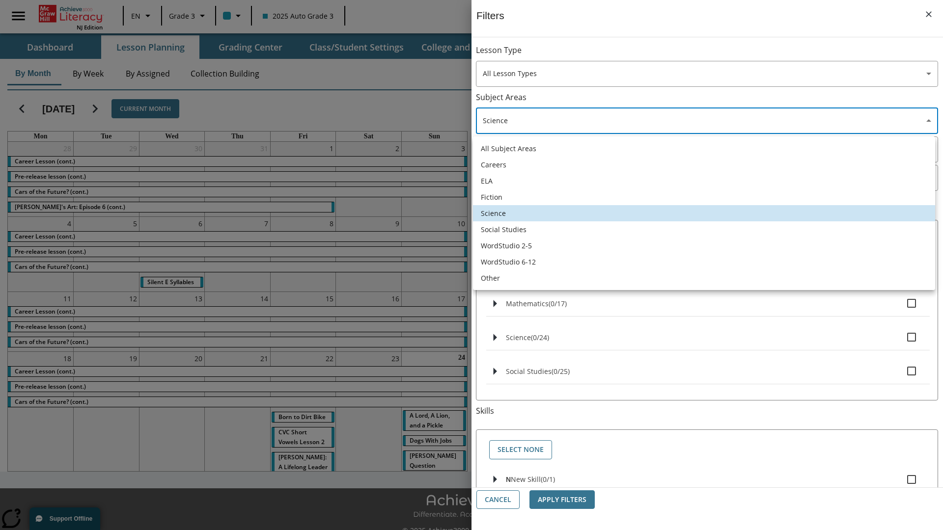
type input "6"
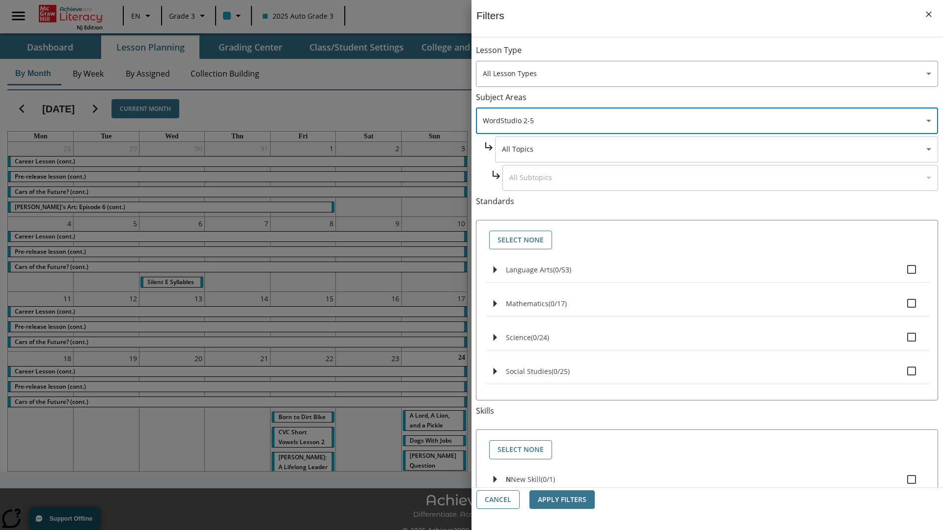
click at [717, 149] on body "Skip to main content [GEOGRAPHIC_DATA] Edition EN Grade 3 2025 Auto Grade 3 Sea…" at bounding box center [471, 276] width 943 height 552
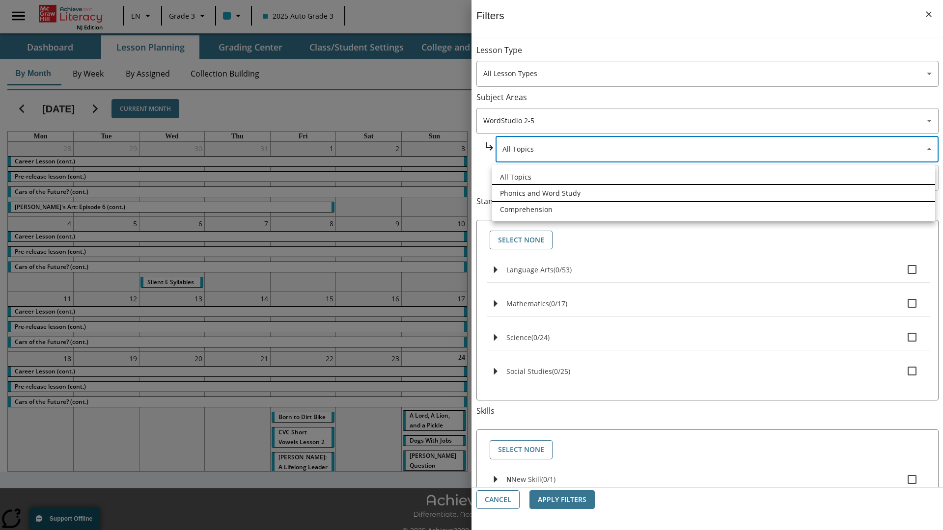
click at [714, 193] on li "Phonics and Word Study" at bounding box center [713, 193] width 443 height 16
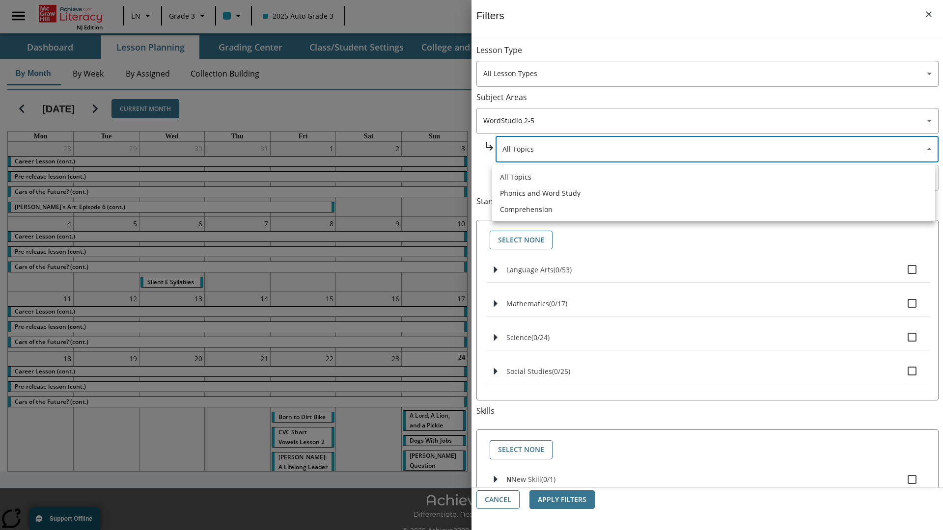
type input "249"
